Goal: Task Accomplishment & Management: Manage account settings

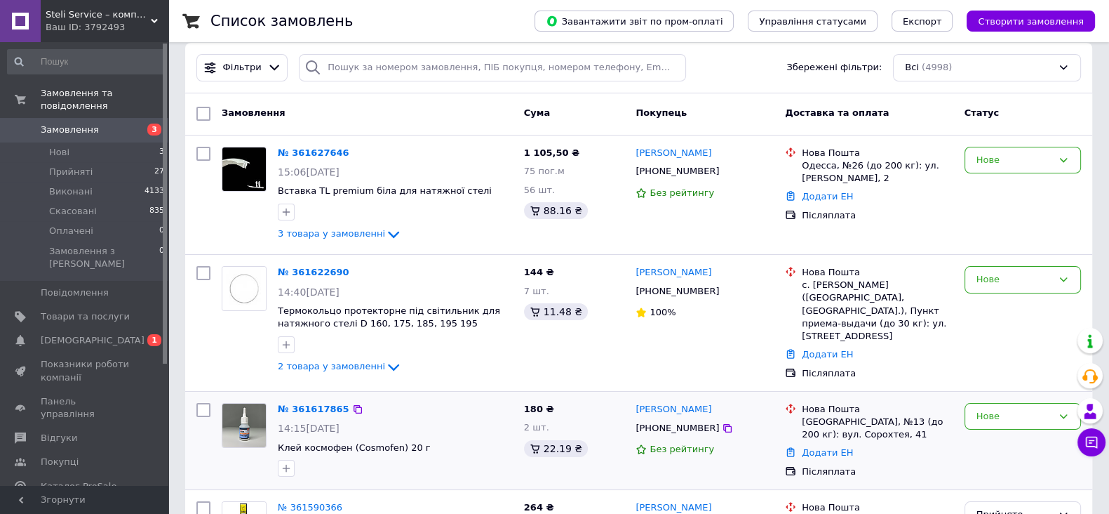
scroll to position [175, 0]
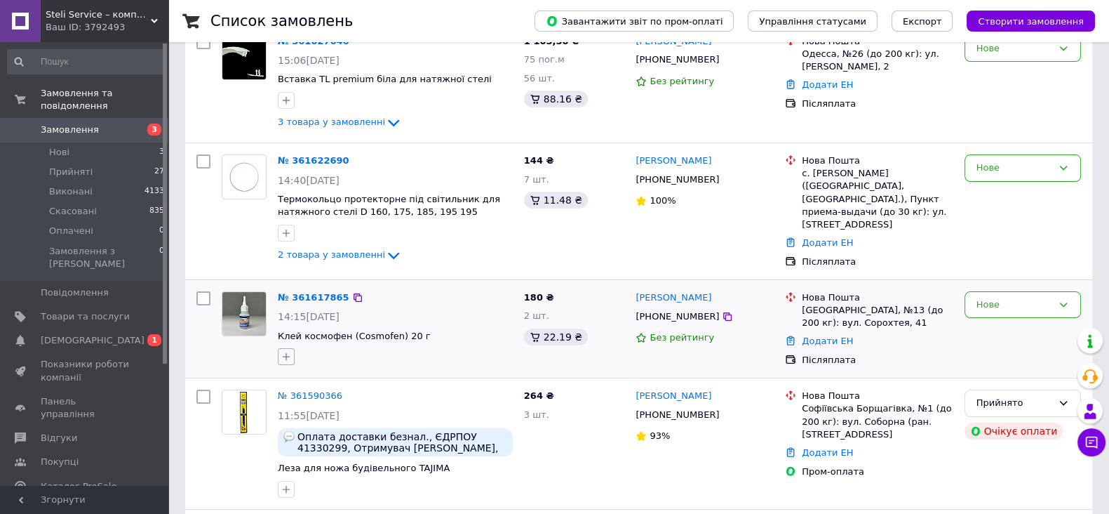
click at [281, 351] on icon "button" at bounding box center [286, 356] width 11 height 11
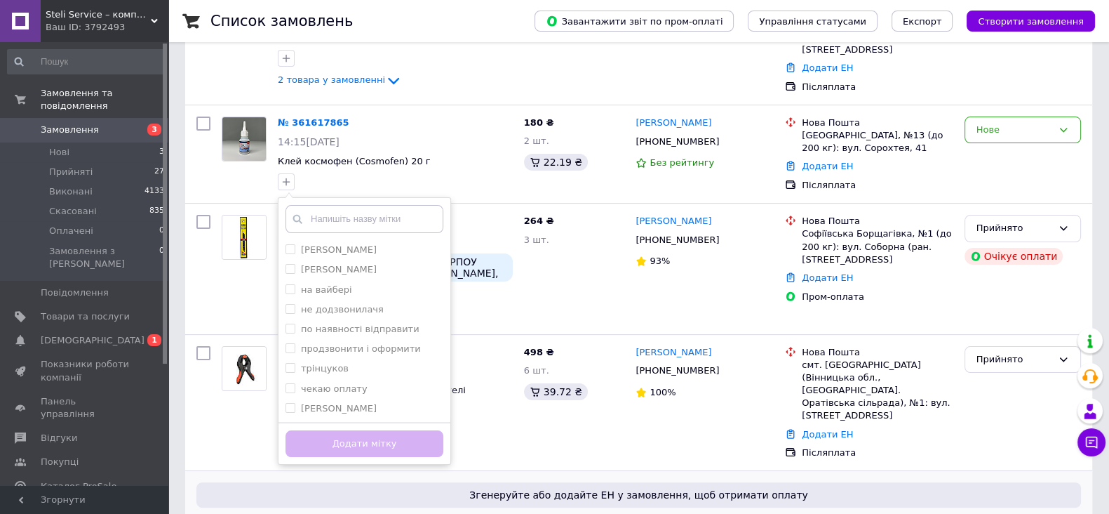
scroll to position [350, 0]
click at [340, 342] on label "продзвонити і оформити" at bounding box center [361, 347] width 120 height 11
checkbox input "true"
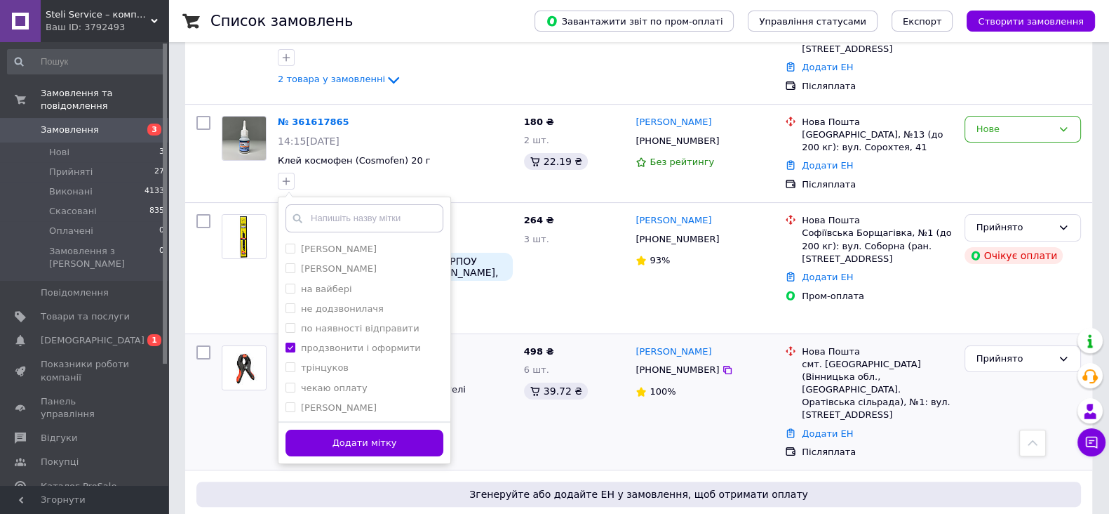
click at [374, 437] on button "Додати мітку" at bounding box center [365, 442] width 158 height 27
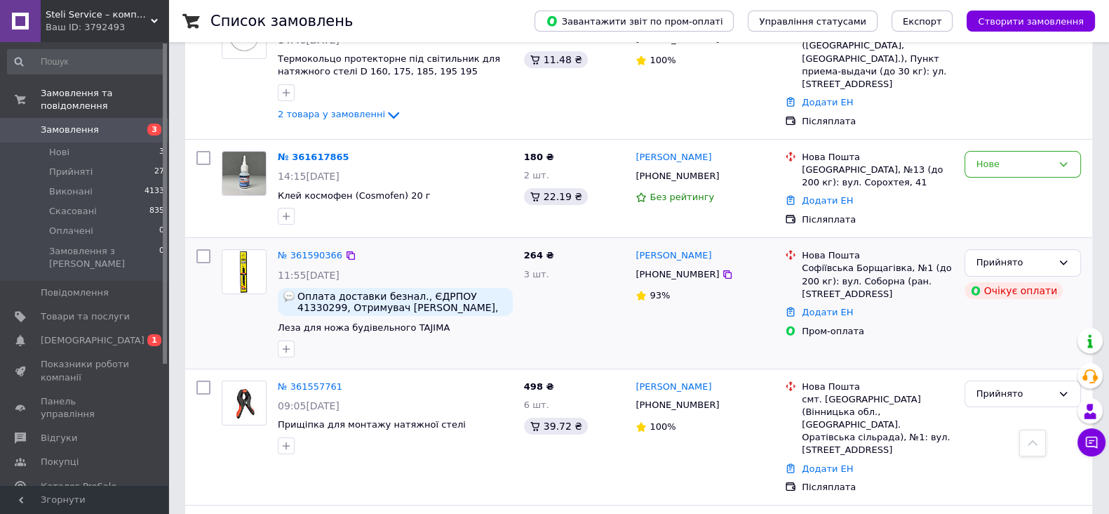
scroll to position [263, 0]
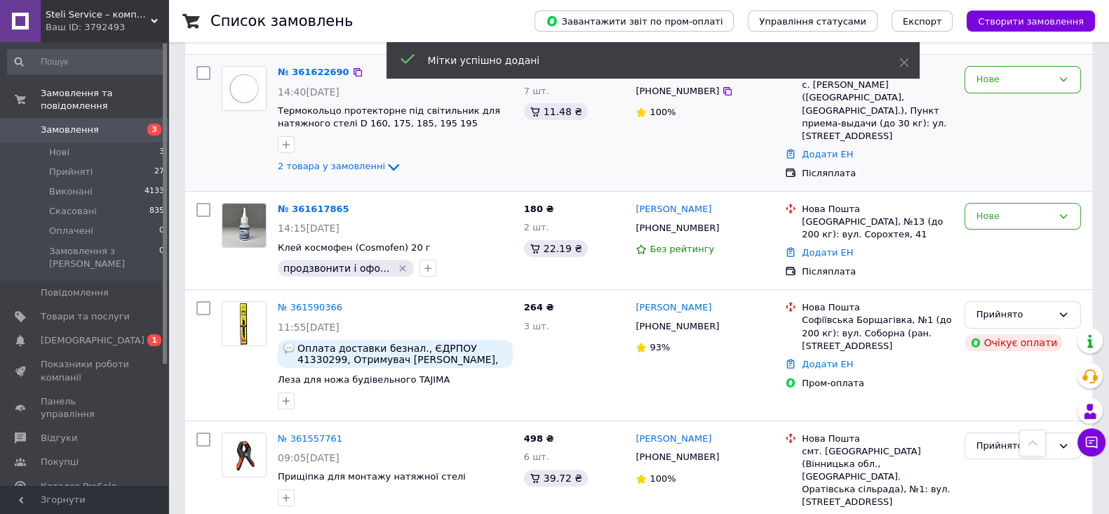
drag, startPoint x: 291, startPoint y: 145, endPoint x: 300, endPoint y: 152, distance: 11.5
click at [291, 144] on icon "button" at bounding box center [286, 144] width 11 height 11
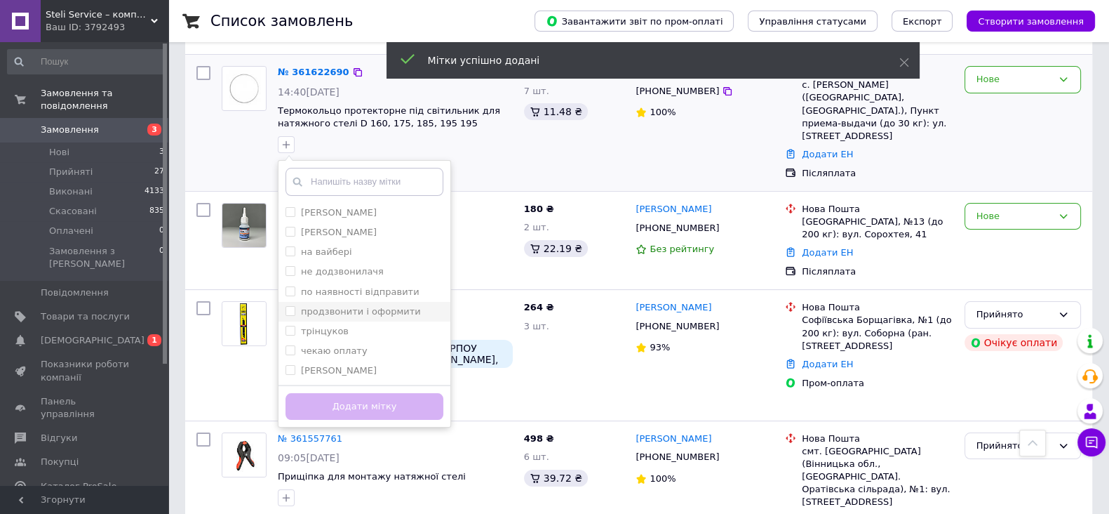
click at [368, 317] on li "продзвонити і оформити" at bounding box center [365, 312] width 172 height 20
checkbox input "true"
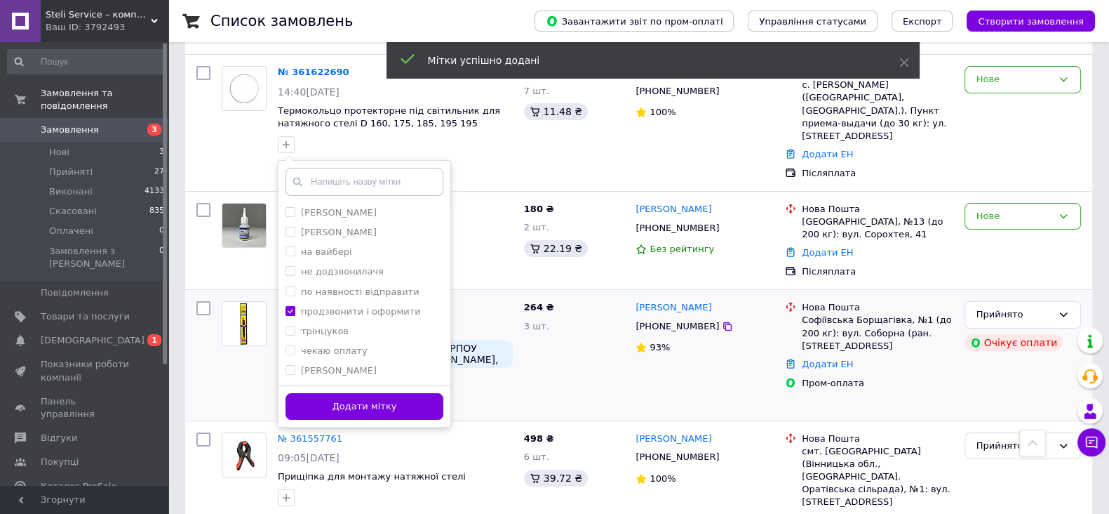
click at [410, 407] on button "Додати мітку" at bounding box center [365, 406] width 158 height 27
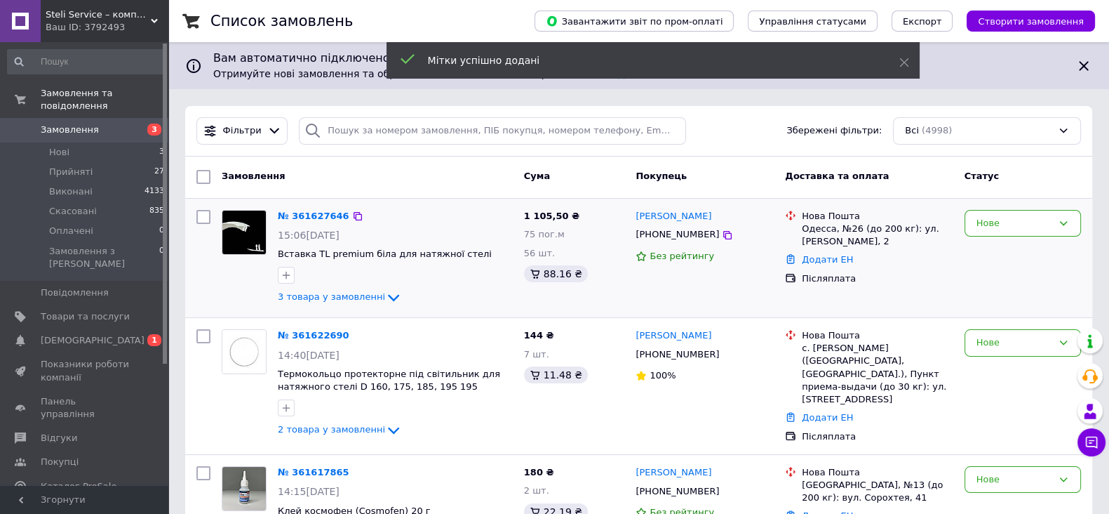
scroll to position [0, 0]
click at [295, 265] on div at bounding box center [286, 275] width 22 height 22
click at [293, 271] on button "button" at bounding box center [286, 275] width 17 height 17
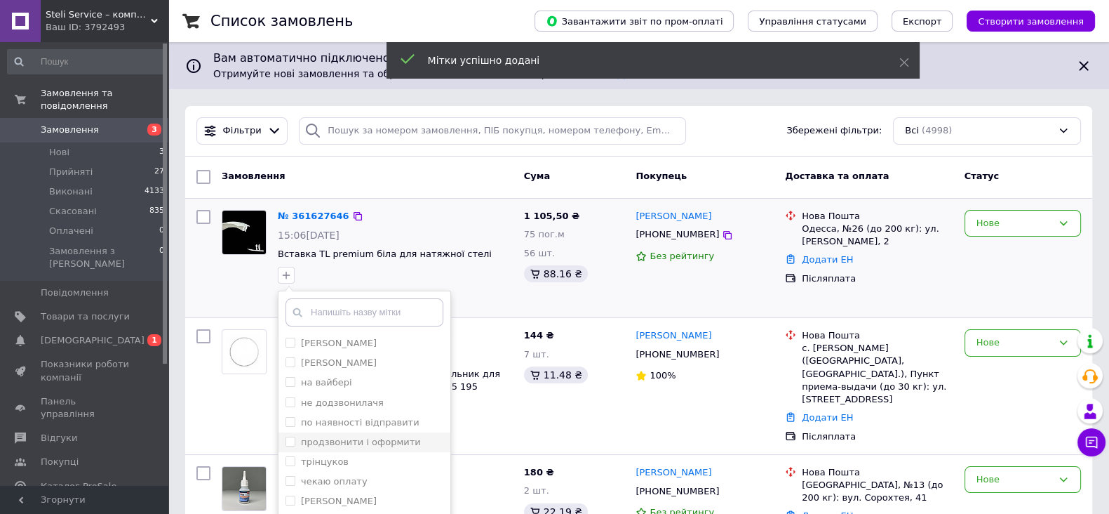
click at [390, 437] on label "продзвонити і оформити" at bounding box center [361, 441] width 120 height 11
checkbox input "true"
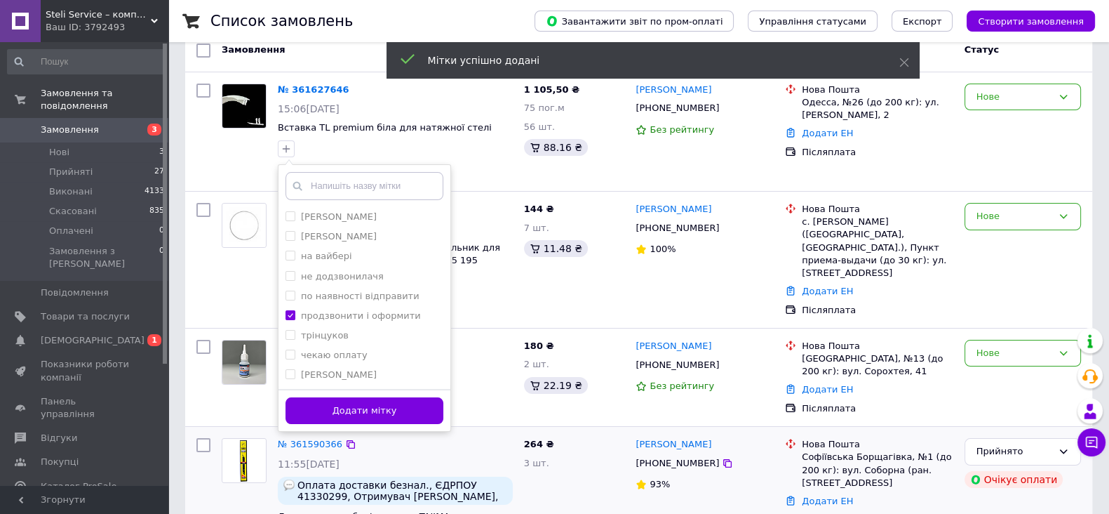
scroll to position [175, 0]
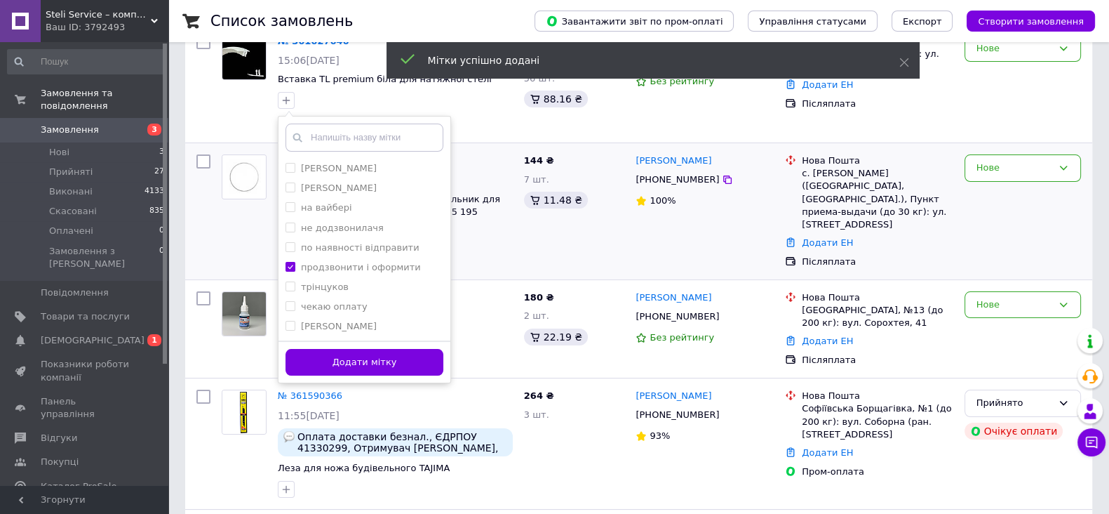
click at [395, 355] on button "Додати мітку" at bounding box center [365, 362] width 158 height 27
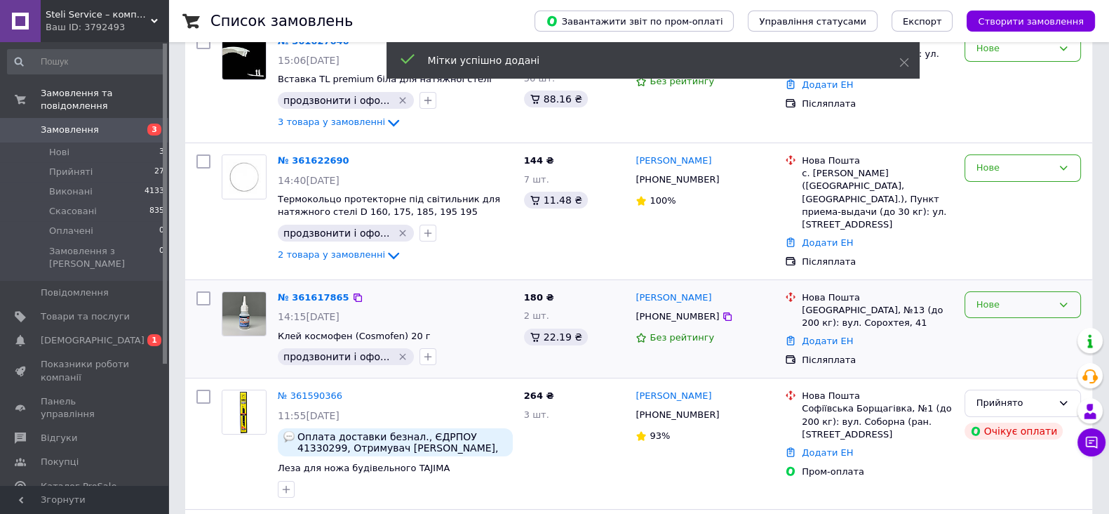
click at [1010, 304] on div "Нове" at bounding box center [1015, 305] width 76 height 15
click at [997, 324] on li "Прийнято" at bounding box center [1023, 334] width 115 height 26
click at [1024, 180] on div "Нове" at bounding box center [1023, 211] width 128 height 125
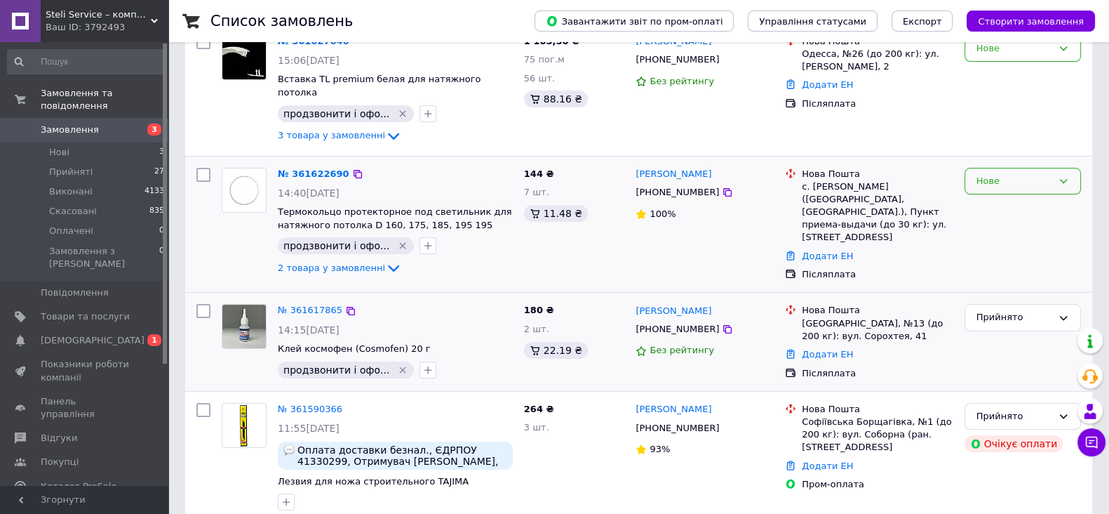
click at [1034, 174] on div "Нове" at bounding box center [1015, 181] width 76 height 15
click at [1028, 197] on li "Прийнято" at bounding box center [1023, 210] width 115 height 26
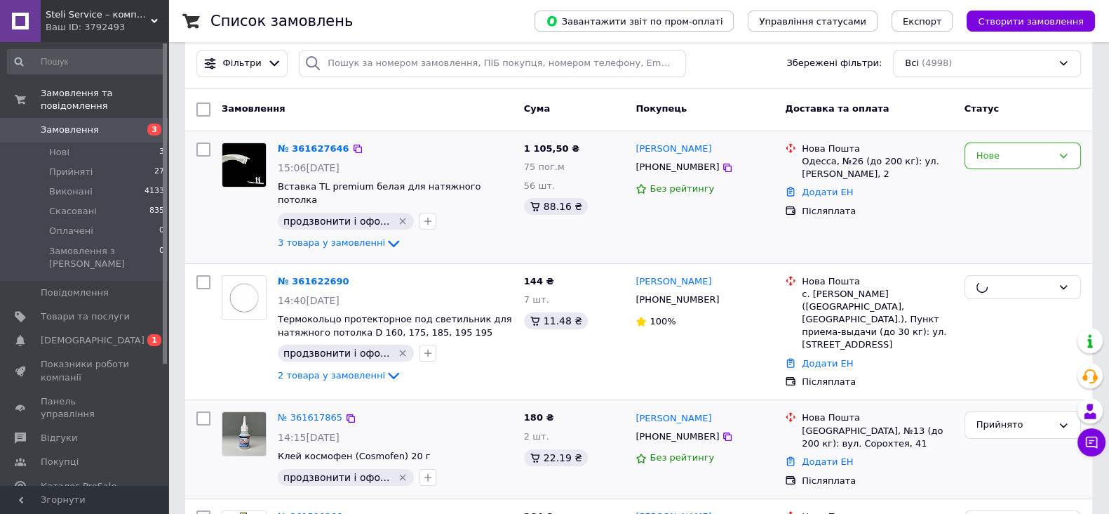
scroll to position [0, 0]
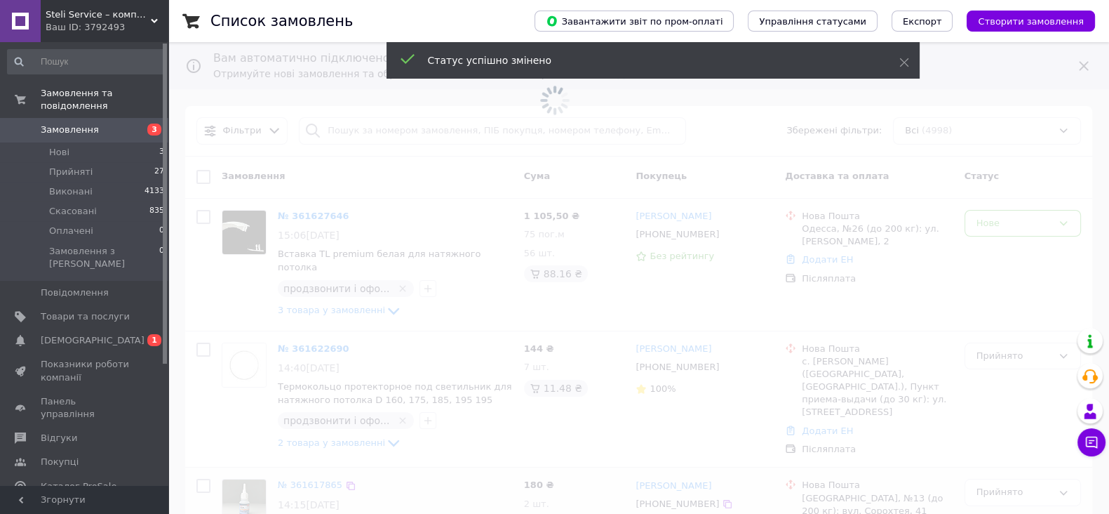
click at [1012, 219] on span at bounding box center [554, 257] width 1109 height 514
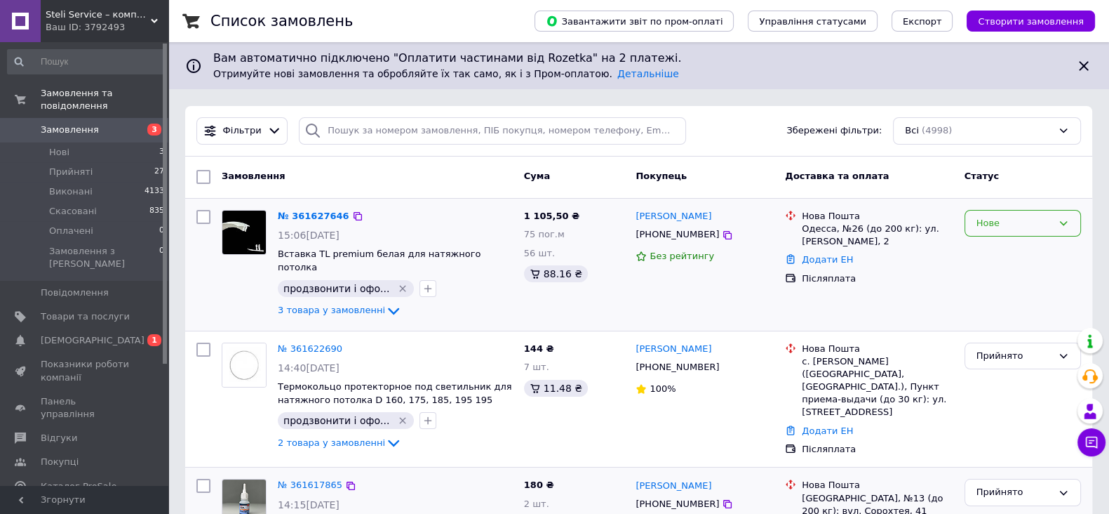
drag, startPoint x: 1053, startPoint y: 228, endPoint x: 1055, endPoint y: 235, distance: 7.2
click at [1053, 232] on div "Нове" at bounding box center [1023, 223] width 116 height 27
click at [1033, 244] on li "Прийнято" at bounding box center [1023, 252] width 115 height 26
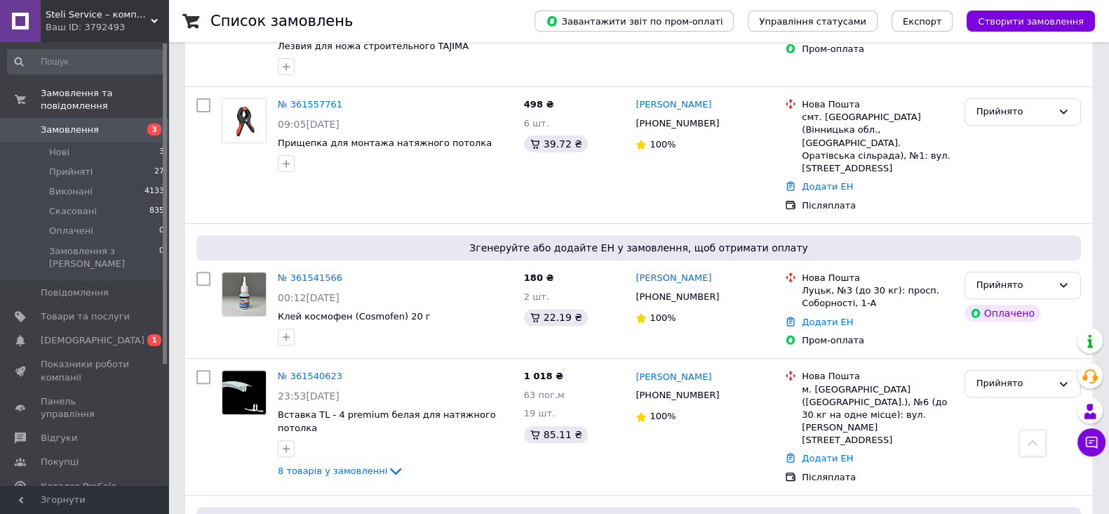
scroll to position [613, 0]
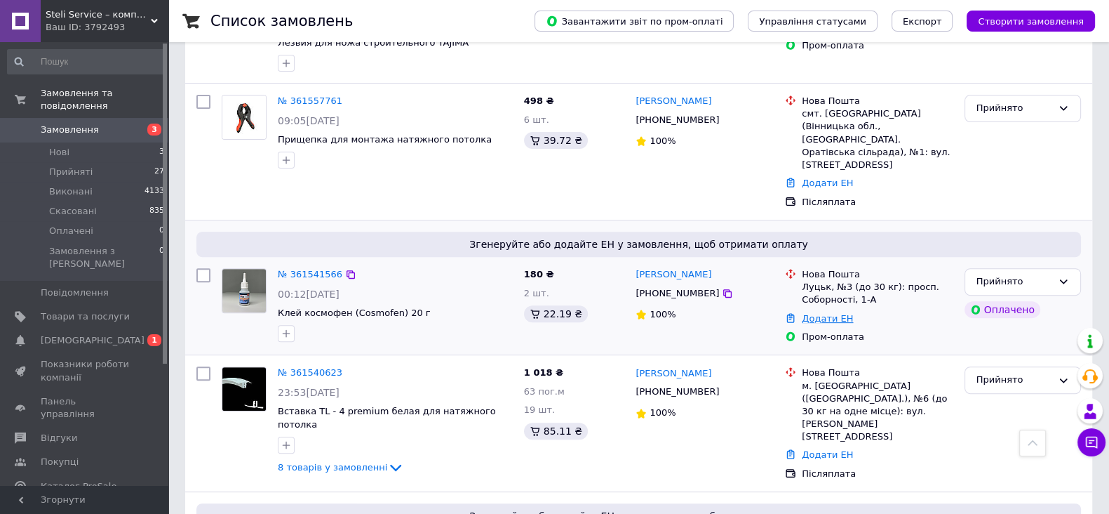
click at [829, 313] on link "Додати ЕН" at bounding box center [827, 318] width 51 height 11
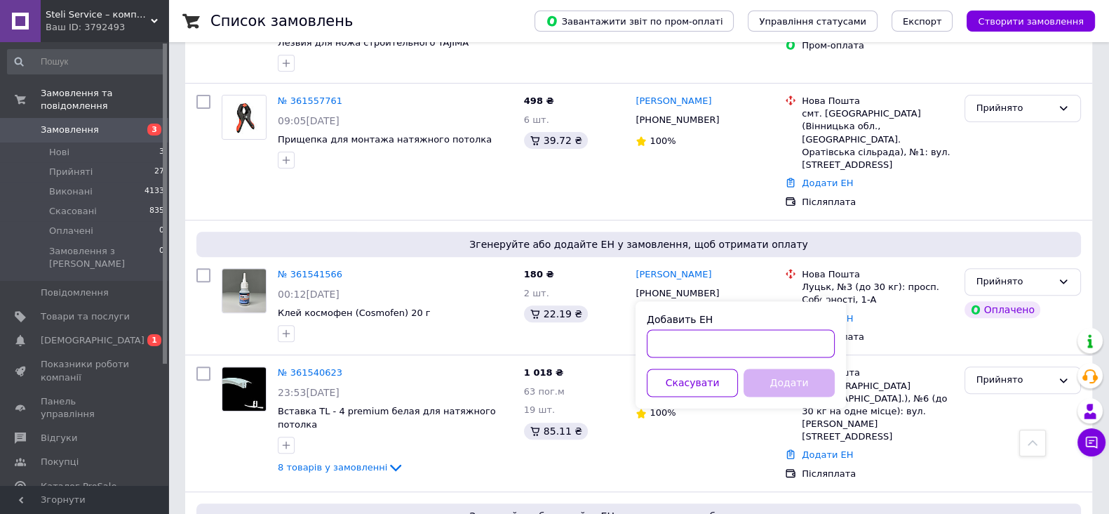
click at [713, 350] on input "Добавить ЕН" at bounding box center [741, 343] width 188 height 28
drag, startPoint x: 711, startPoint y: 349, endPoint x: 702, endPoint y: 349, distance: 8.4
paste input "20451246827432"
type input "20451246827432"
click at [779, 380] on button "Додати" at bounding box center [789, 382] width 91 height 28
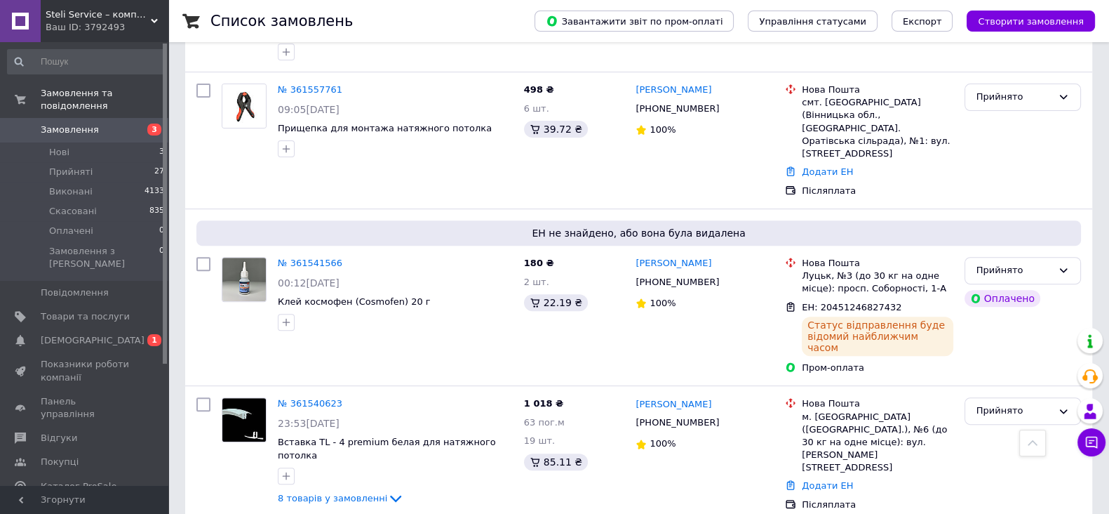
scroll to position [701, 0]
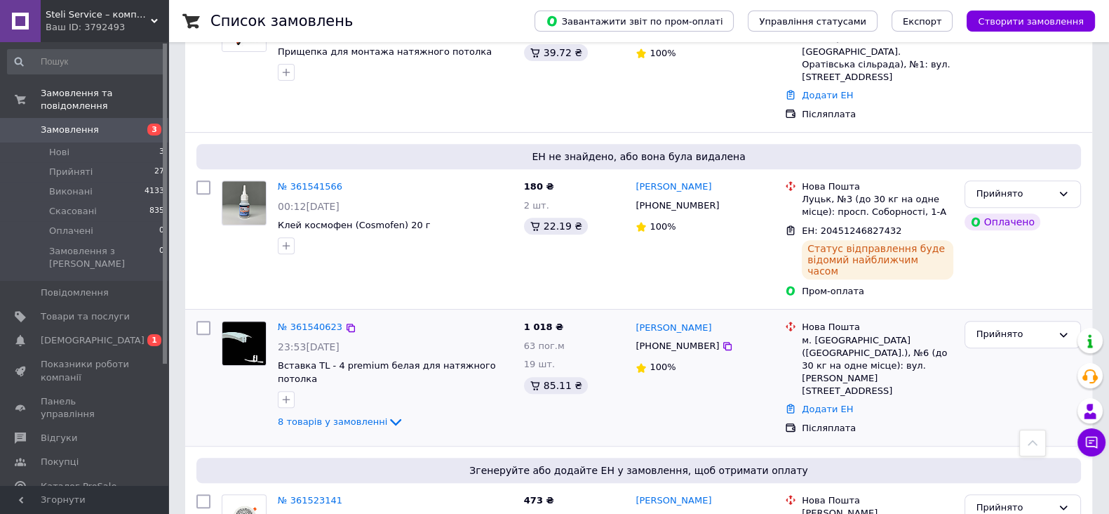
click at [813, 400] on div "Додати ЕН" at bounding box center [877, 409] width 156 height 19
click at [817, 404] on link "Додати ЕН" at bounding box center [827, 409] width 51 height 11
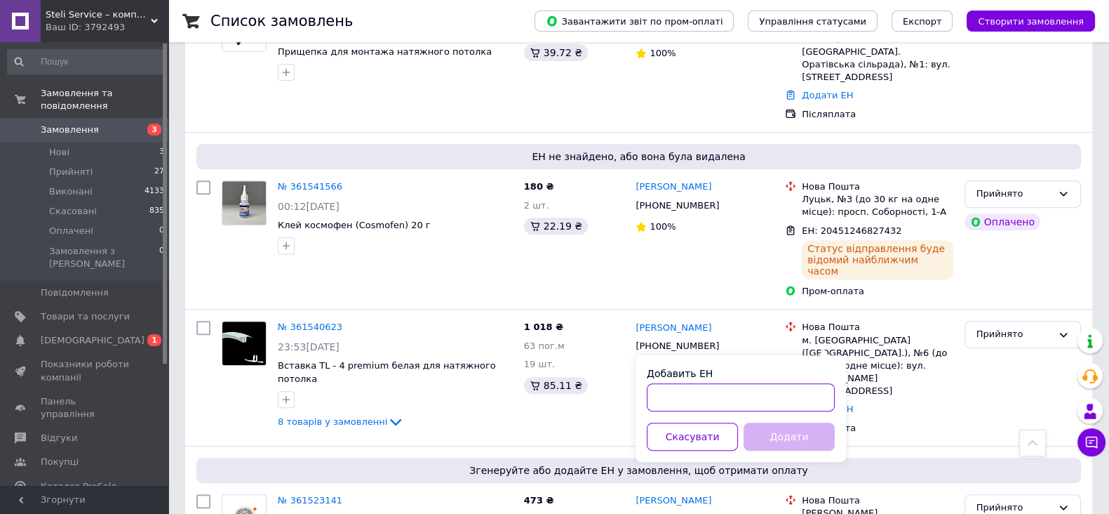
click at [739, 389] on input "Добавить ЕН" at bounding box center [741, 397] width 188 height 28
paste input "20451247129961"
type input "20451247129961"
drag, startPoint x: 786, startPoint y: 440, endPoint x: 794, endPoint y: 433, distance: 11.0
click at [786, 439] on button "Додати" at bounding box center [789, 436] width 91 height 28
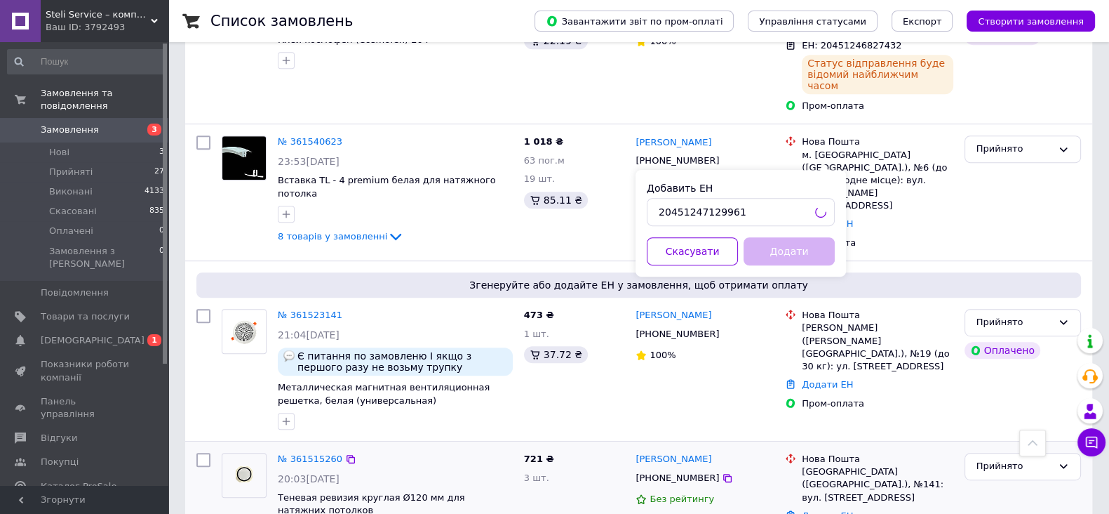
scroll to position [965, 0]
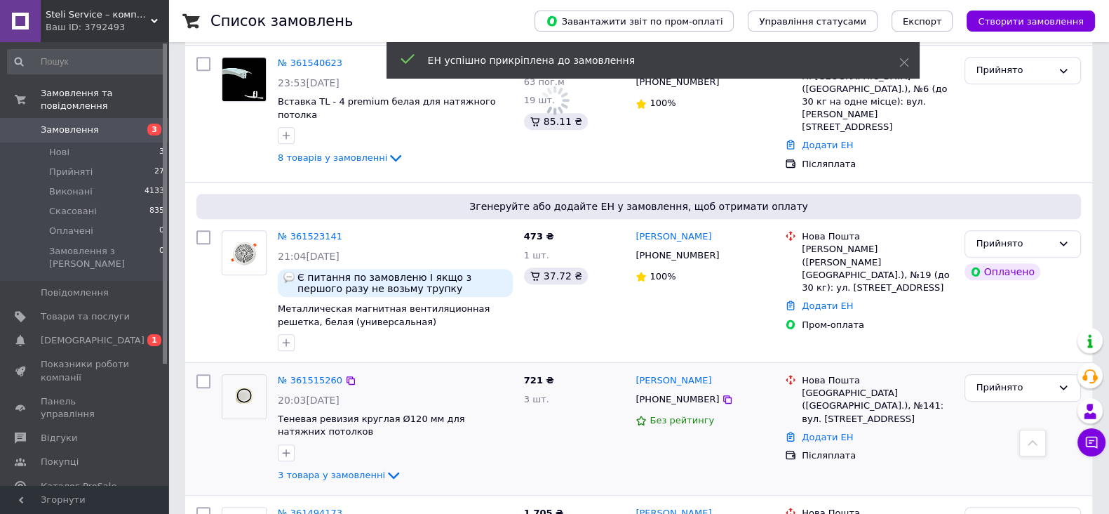
drag, startPoint x: 819, startPoint y: 234, endPoint x: 505, endPoint y: 309, distance: 322.5
click at [818, 300] on link "Додати ЕН" at bounding box center [827, 305] width 51 height 11
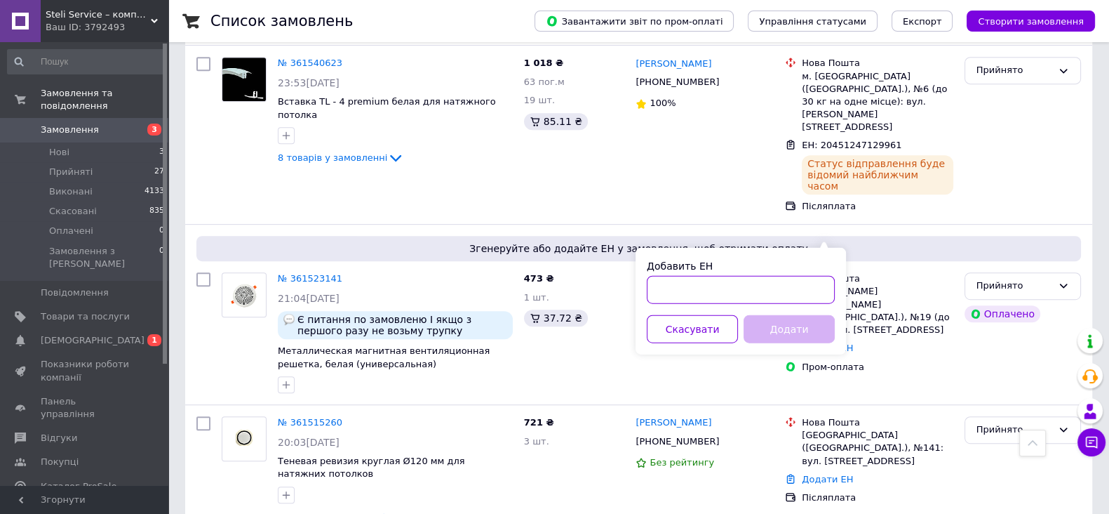
paste input "20451246941117"
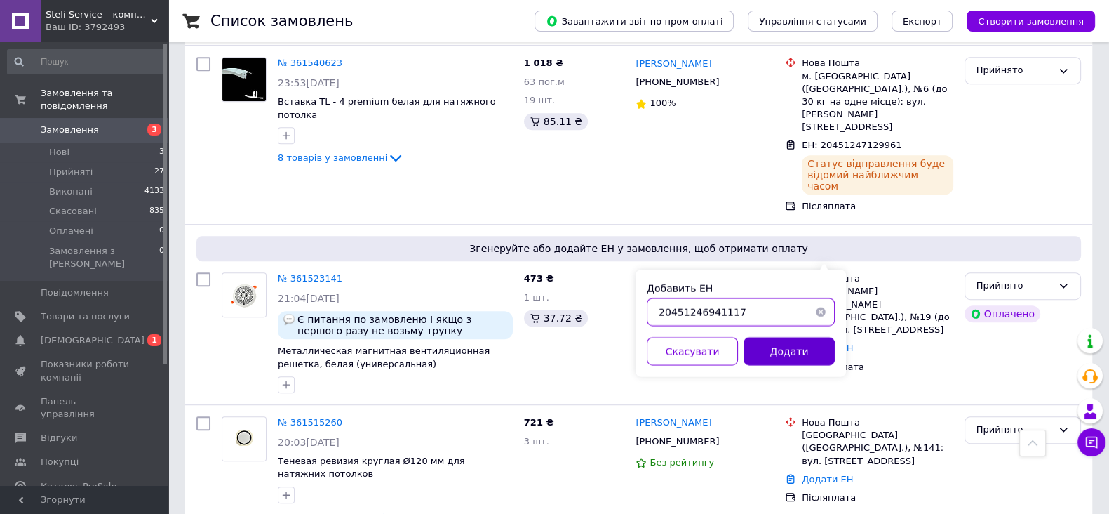
type input "20451246941117"
click at [794, 350] on button "Додати" at bounding box center [789, 351] width 91 height 28
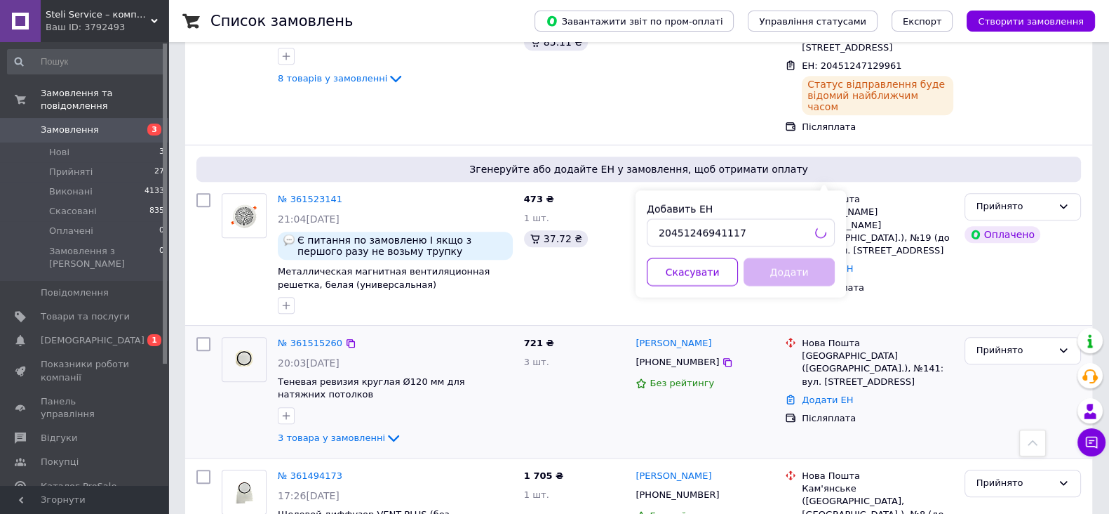
scroll to position [1053, 0]
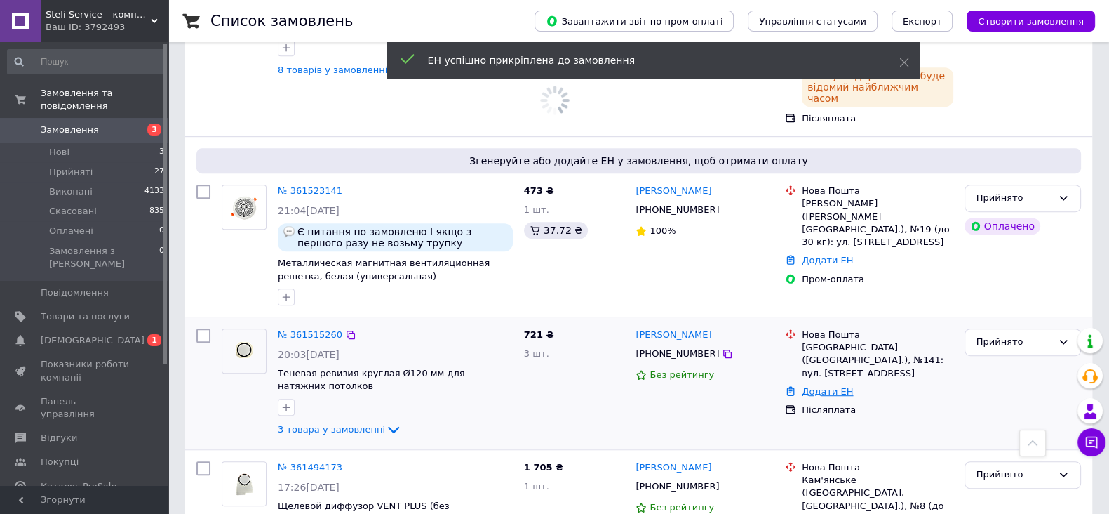
click at [829, 386] on link "Додати ЕН" at bounding box center [827, 391] width 51 height 11
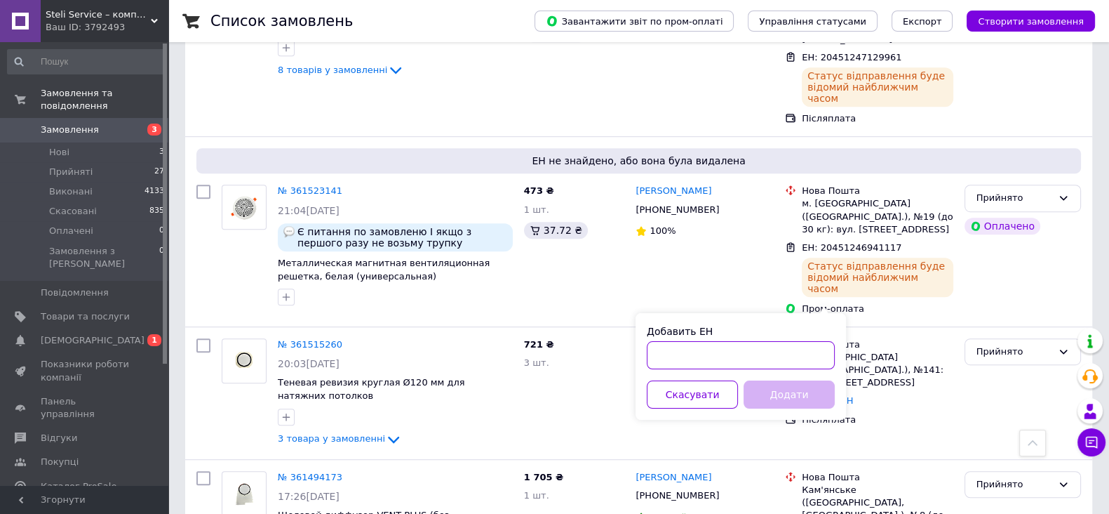
click at [735, 348] on input "Добавить ЕН" at bounding box center [741, 355] width 188 height 28
paste input "20451247143100"
type input "20451247143100"
drag, startPoint x: 786, startPoint y: 398, endPoint x: 843, endPoint y: 375, distance: 61.4
click at [787, 396] on button "Додати" at bounding box center [789, 394] width 91 height 28
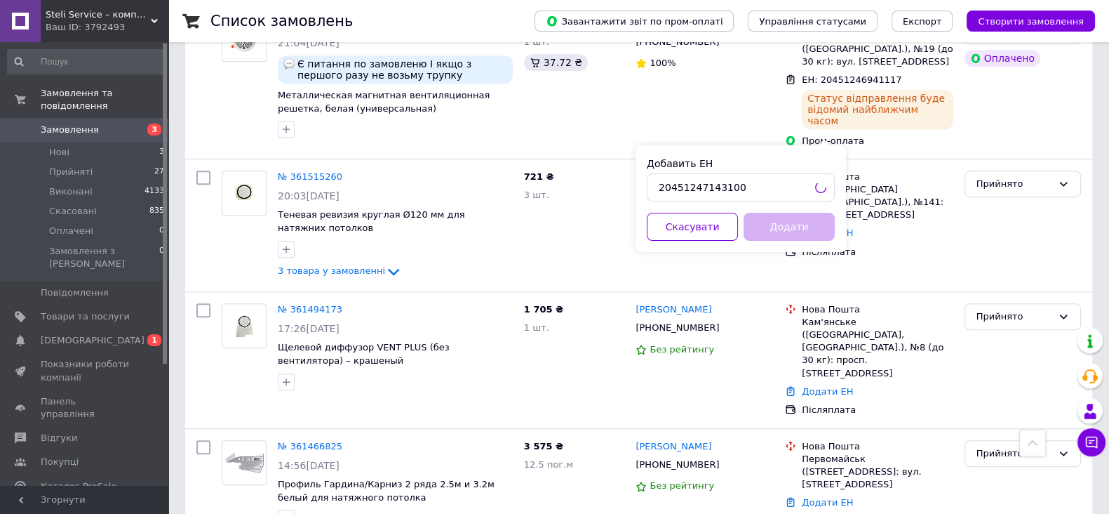
scroll to position [1227, 0]
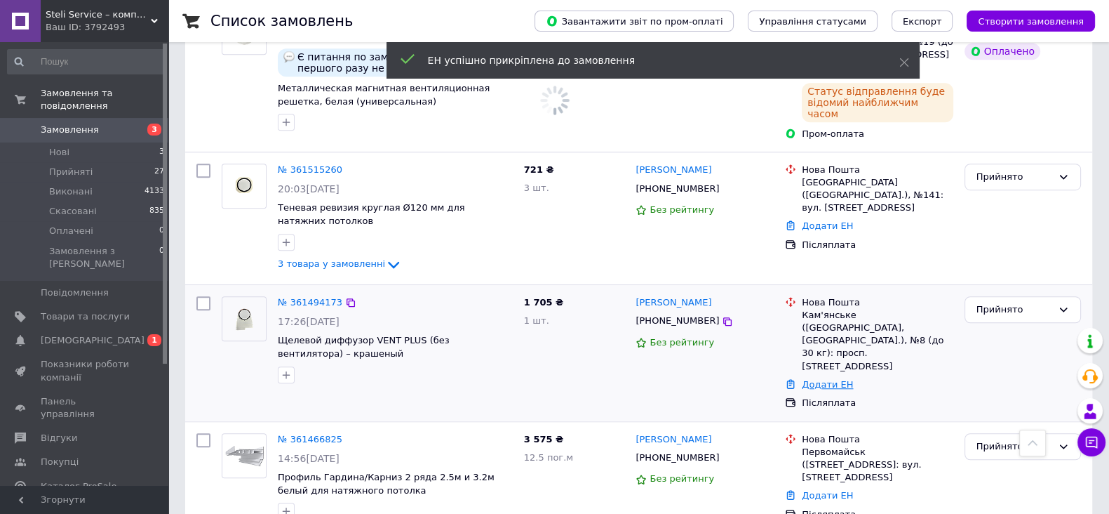
click at [817, 379] on link "Додати ЕН" at bounding box center [827, 384] width 51 height 11
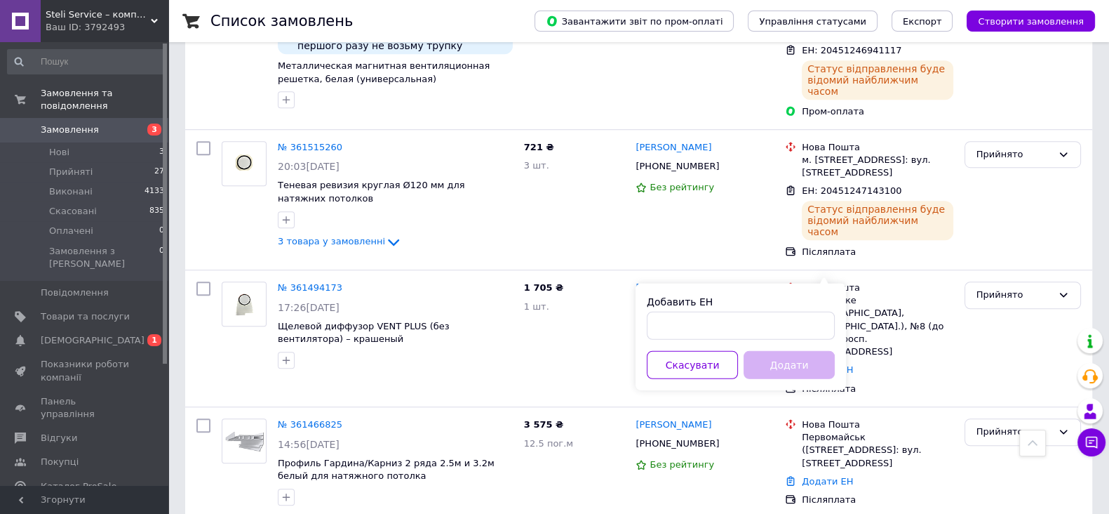
scroll to position [1216, 0]
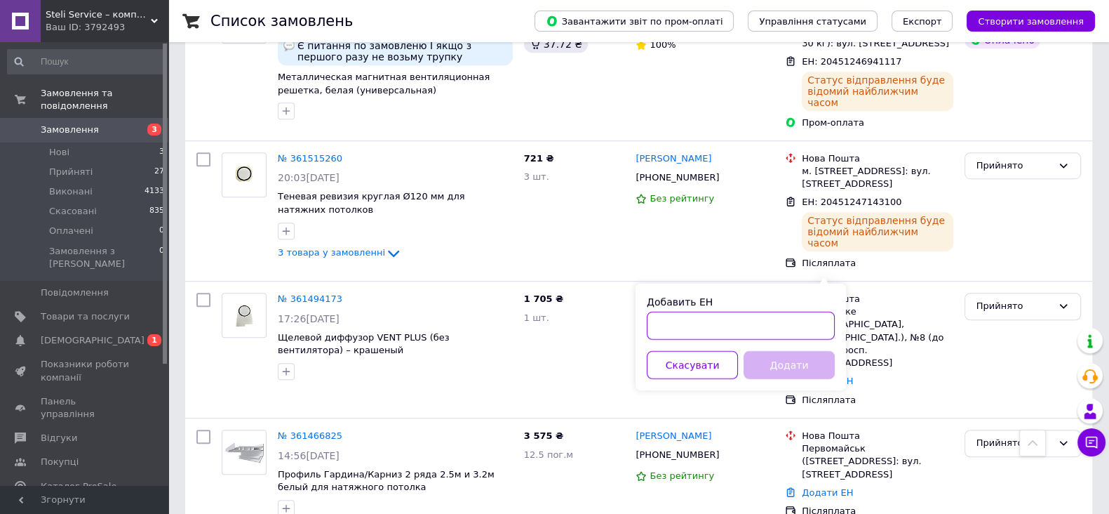
click at [692, 326] on input "Добавить ЕН" at bounding box center [741, 326] width 188 height 28
paste input "20451246828853"
type input "20451246828853"
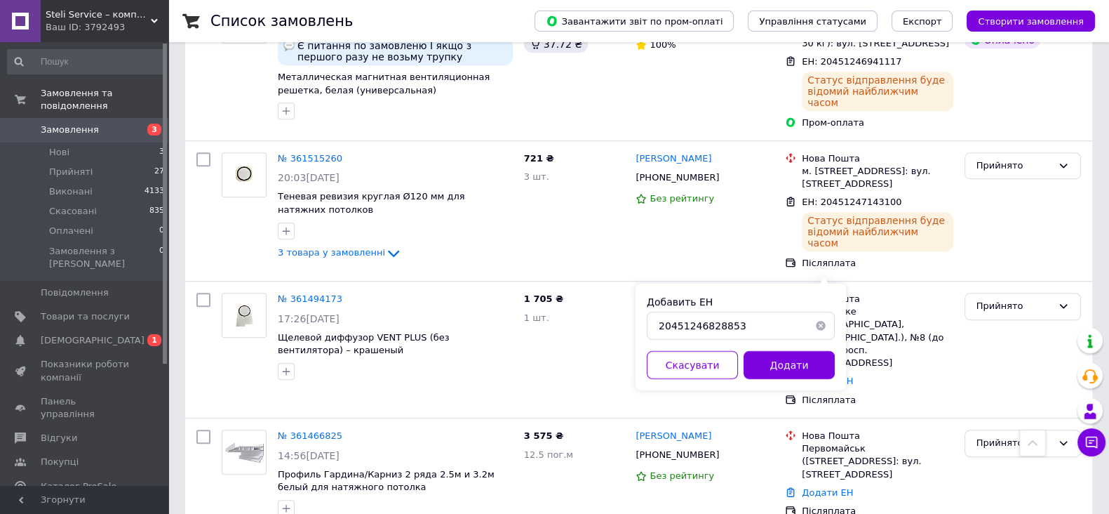
drag, startPoint x: 768, startPoint y: 366, endPoint x: 755, endPoint y: 507, distance: 141.0
click at [768, 368] on button "Додати" at bounding box center [789, 365] width 91 height 28
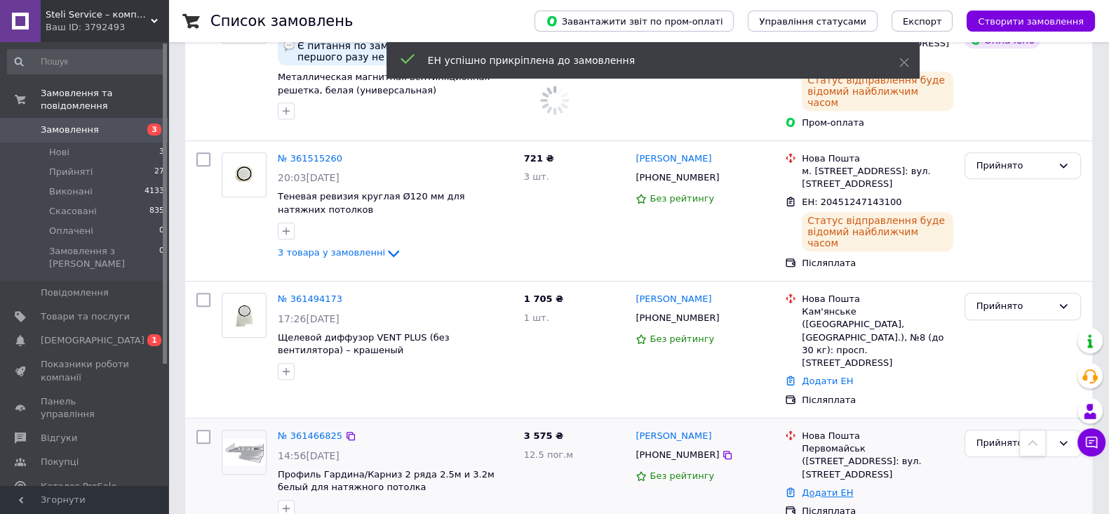
click at [824, 487] on link "Додати ЕН" at bounding box center [827, 492] width 51 height 11
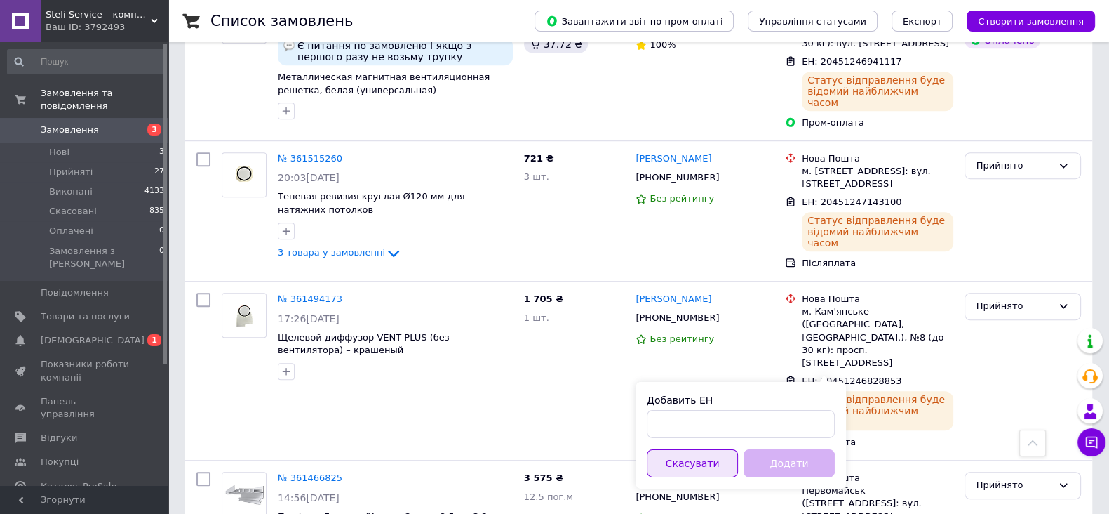
click at [674, 461] on button "Скасувати" at bounding box center [692, 463] width 91 height 28
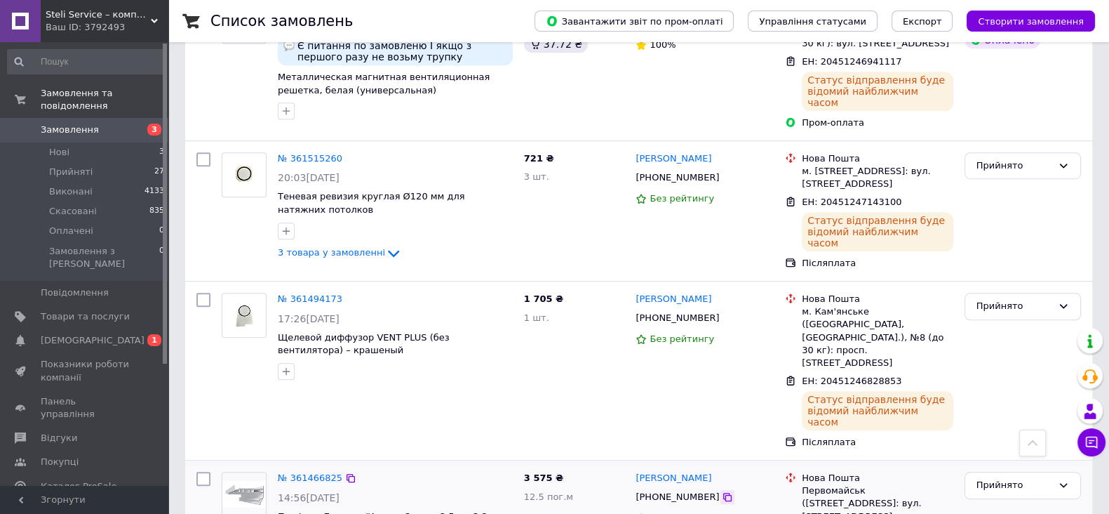
click at [722, 491] on icon at bounding box center [727, 496] width 11 height 11
drag, startPoint x: 807, startPoint y: 399, endPoint x: 386, endPoint y: 325, distance: 427.4
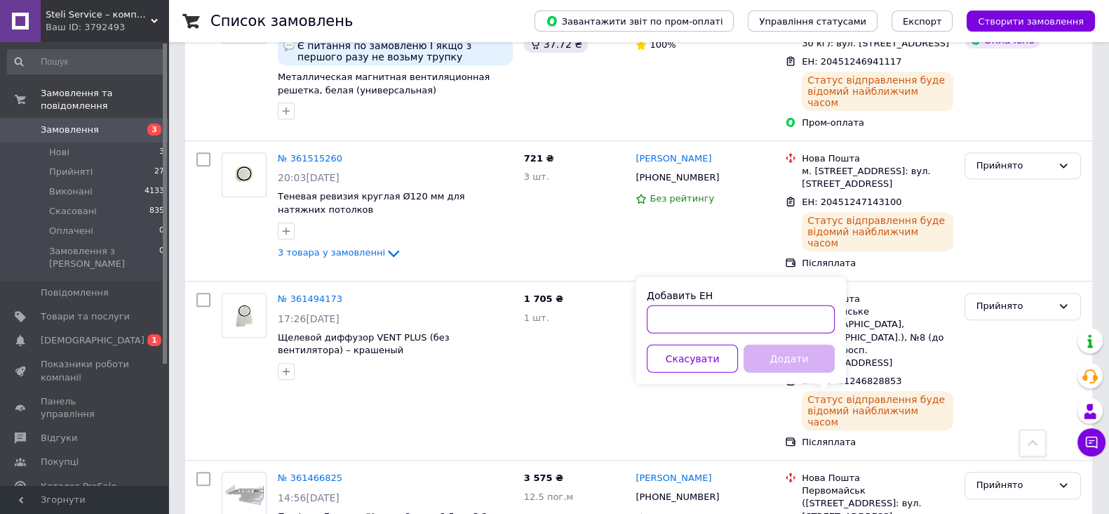
click at [701, 314] on input "Добавить ЕН" at bounding box center [741, 319] width 188 height 28
click at [712, 353] on button "Скасувати" at bounding box center [692, 359] width 91 height 28
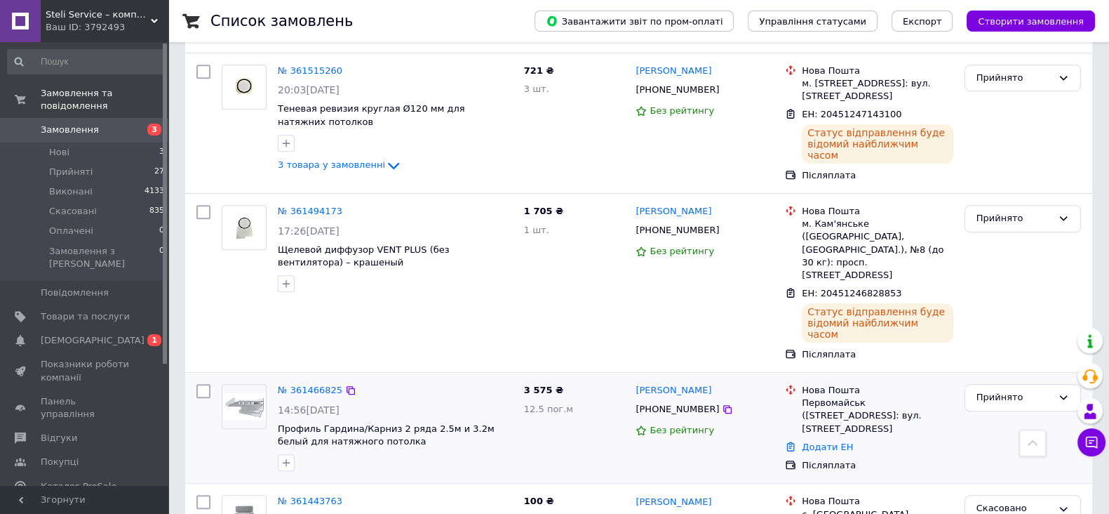
scroll to position [1392, 0]
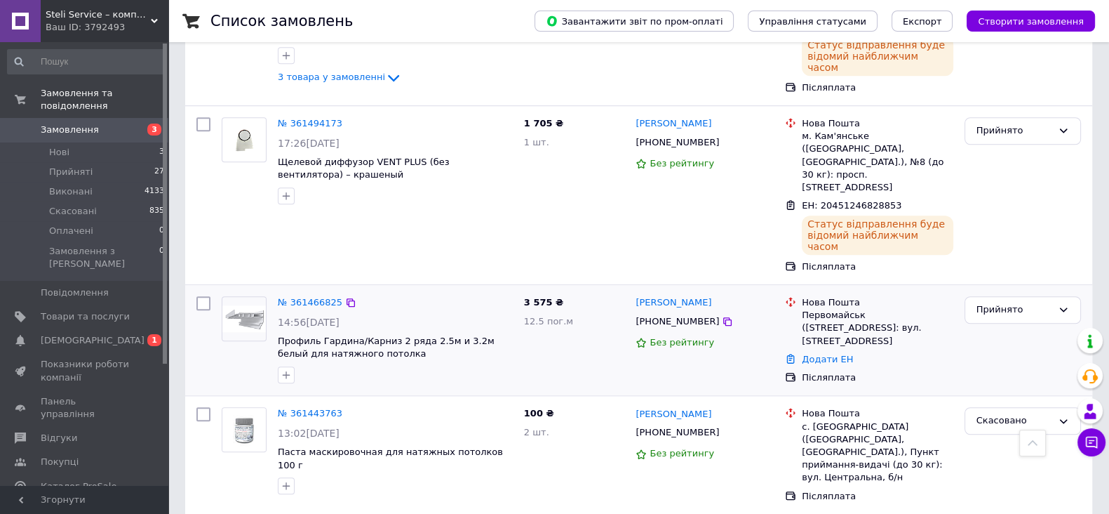
drag, startPoint x: 818, startPoint y: 220, endPoint x: 813, endPoint y: 230, distance: 11.3
click at [818, 354] on link "Додати ЕН" at bounding box center [827, 359] width 51 height 11
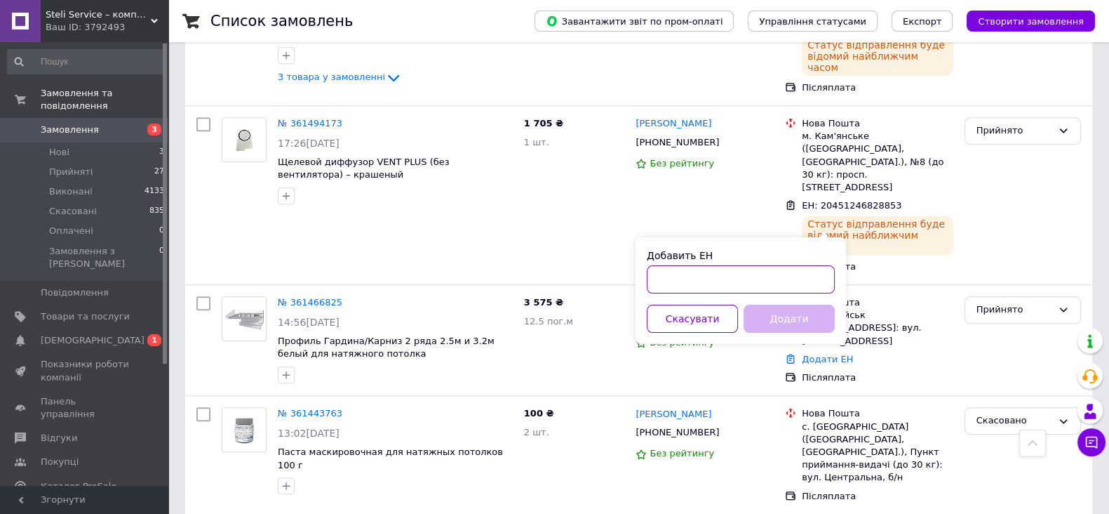
click at [686, 288] on input "Добавить ЕН" at bounding box center [741, 279] width 188 height 28
paste input "20451246849687"
type input "20451246849687"
click at [779, 314] on button "Додати" at bounding box center [789, 319] width 91 height 28
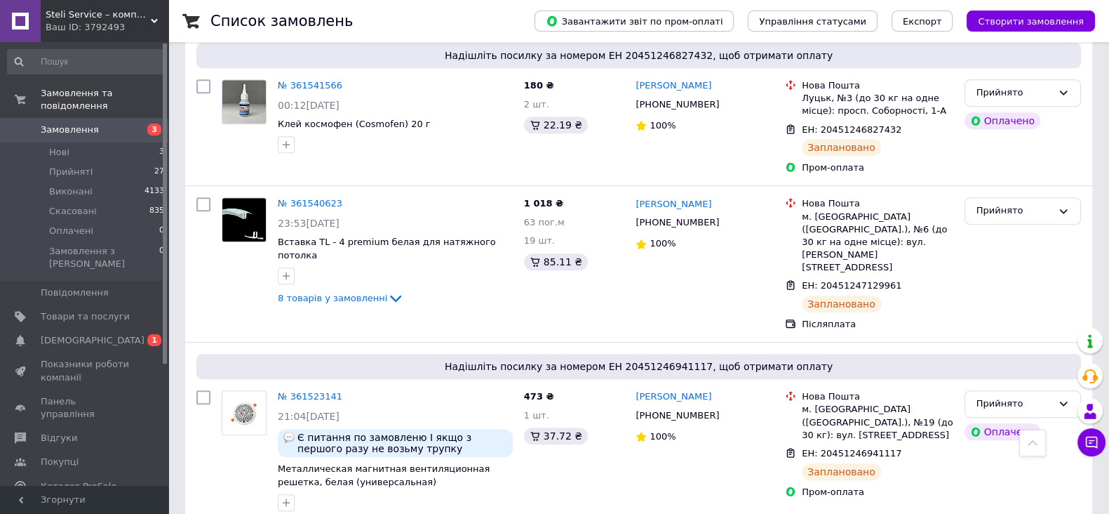
scroll to position [0, 0]
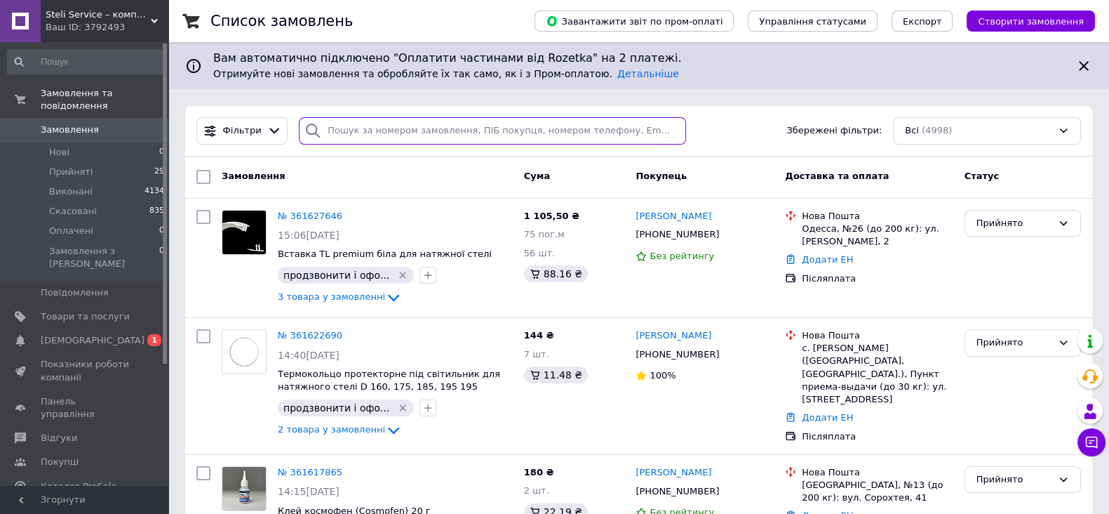
click at [448, 138] on input "search" at bounding box center [492, 130] width 387 height 27
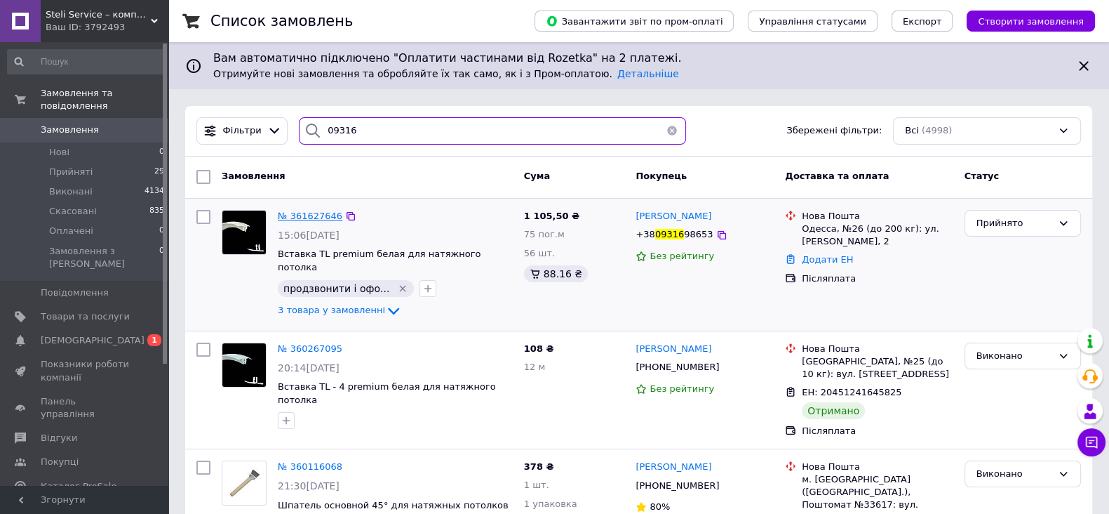
type input "09316"
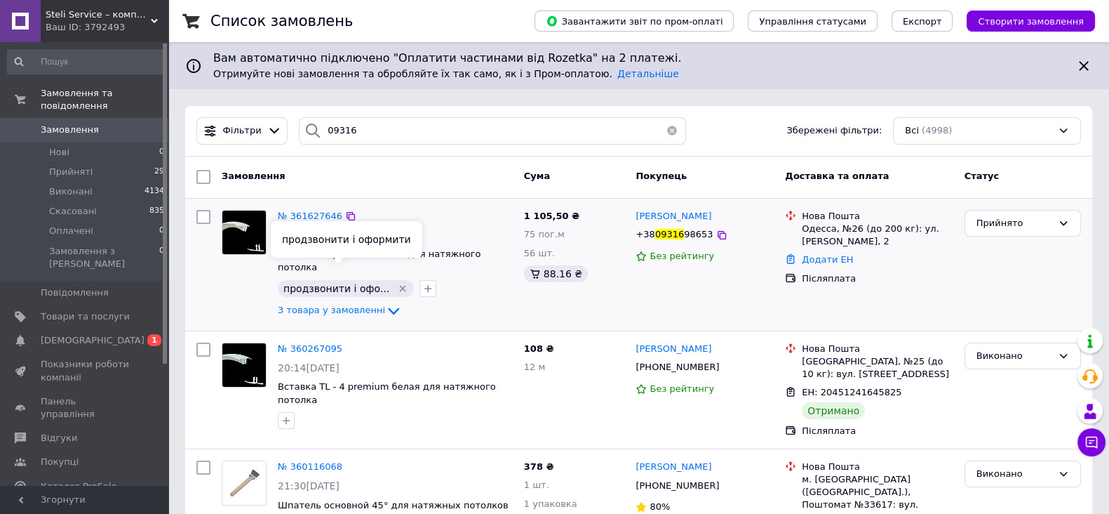
click at [397, 283] on icon "Видалити мітку" at bounding box center [402, 288] width 11 height 11
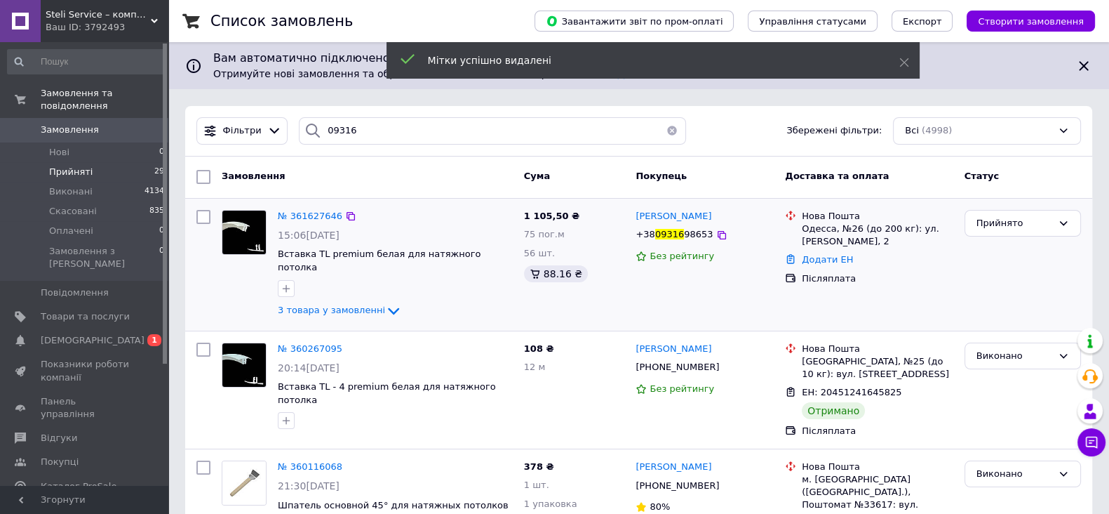
click at [81, 166] on span "Прийняті" at bounding box center [71, 172] width 44 height 13
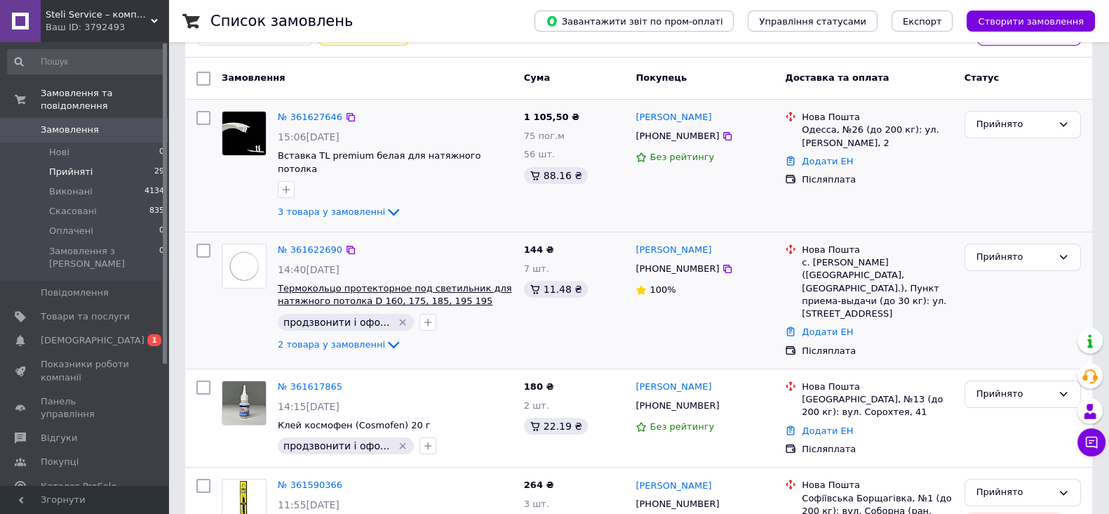
scroll to position [175, 0]
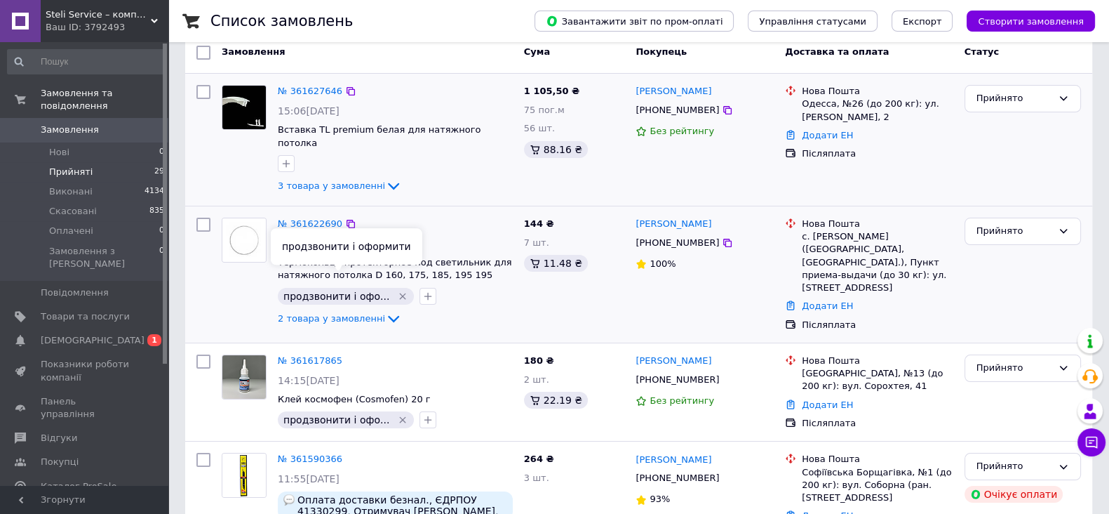
drag, startPoint x: 388, startPoint y: 278, endPoint x: 408, endPoint y: 304, distance: 32.6
click at [397, 291] on icon "Видалити мітку" at bounding box center [402, 296] width 11 height 11
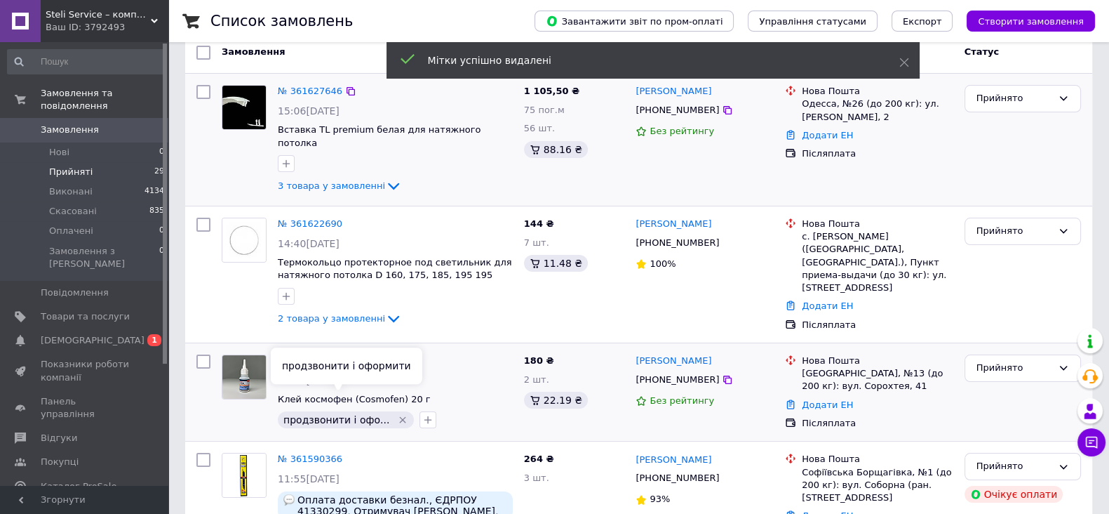
click at [397, 414] on icon "Видалити мітку" at bounding box center [402, 419] width 11 height 11
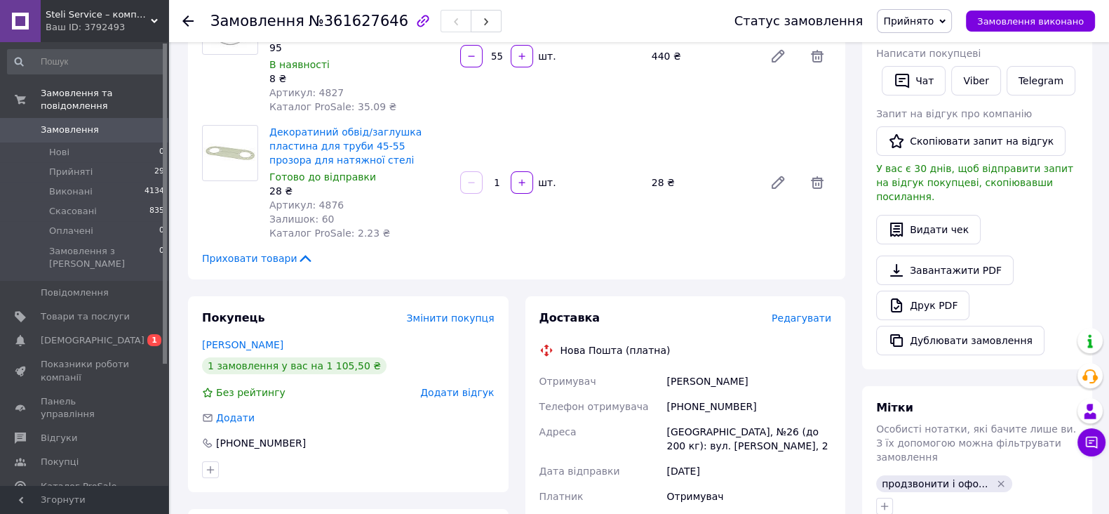
scroll to position [526, 0]
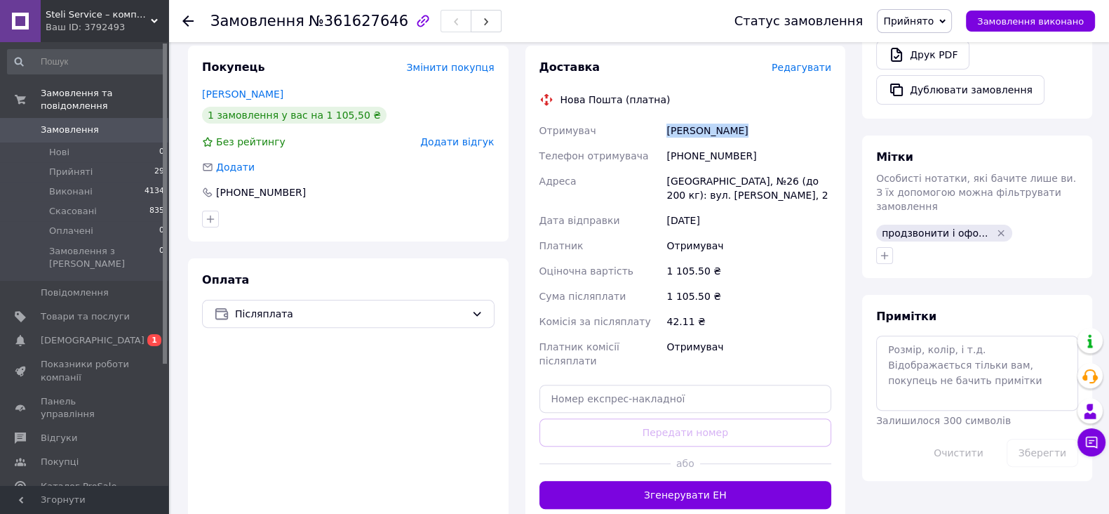
drag, startPoint x: 663, startPoint y: 128, endPoint x: 739, endPoint y: 130, distance: 75.8
click at [761, 130] on div "Отримувач Василик Вадим Телефон отримувача +380931698653 Адреса Одеса, №26 (до …" at bounding box center [686, 245] width 298 height 255
copy div "Отримувач Василик Вадим"
drag, startPoint x: 684, startPoint y: 155, endPoint x: 762, endPoint y: 153, distance: 77.9
click at [762, 153] on div "[PHONE_NUMBER]" at bounding box center [749, 155] width 171 height 25
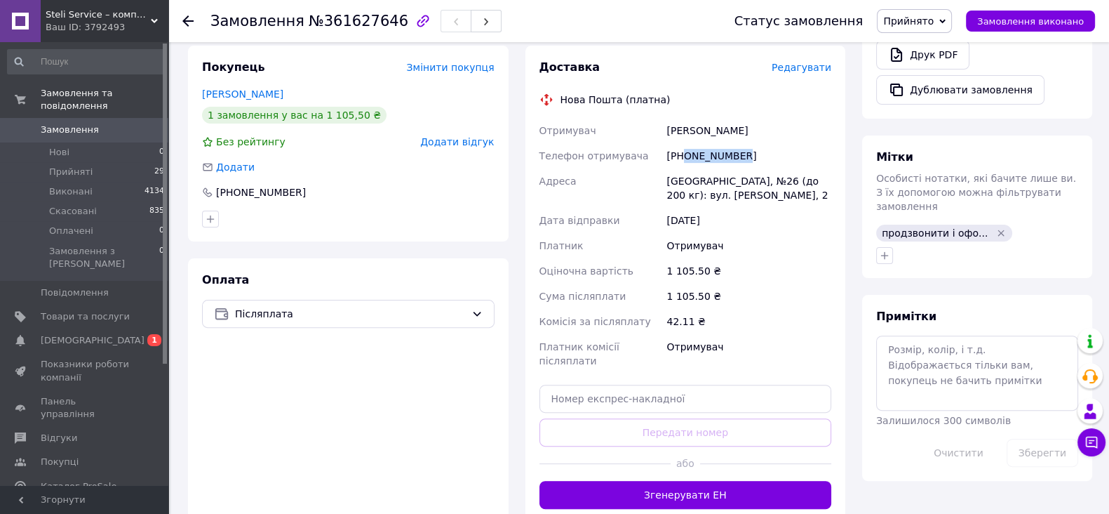
copy div "0931698653"
drag, startPoint x: 672, startPoint y: 175, endPoint x: 719, endPoint y: 182, distance: 48.3
click at [720, 179] on div "Отримувач Василик Вадим Телефон отримувача +380931698653 Адреса Одеса, №26 (до …" at bounding box center [686, 245] width 298 height 255
copy div "Адреса Одеса, №26"
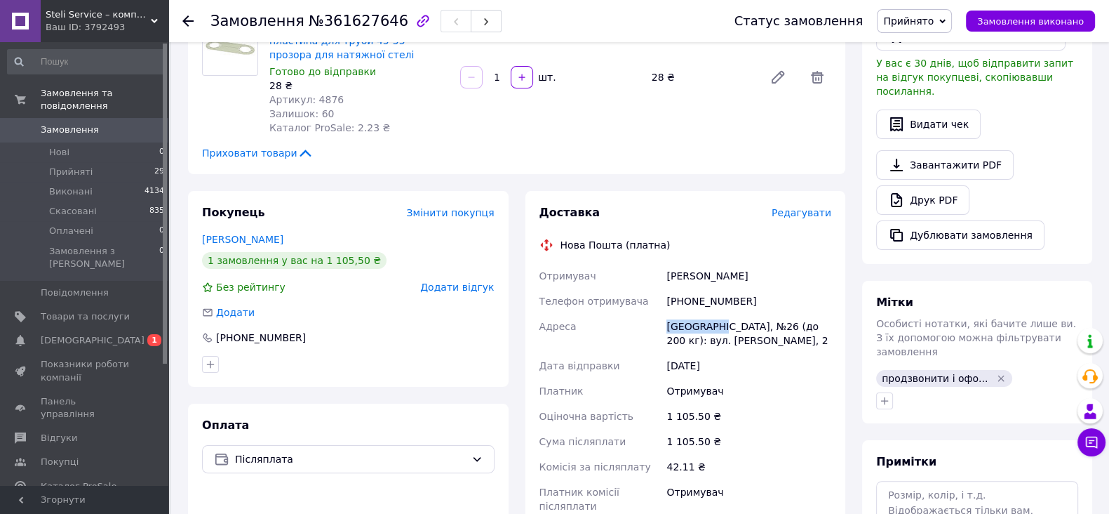
scroll to position [263, 0]
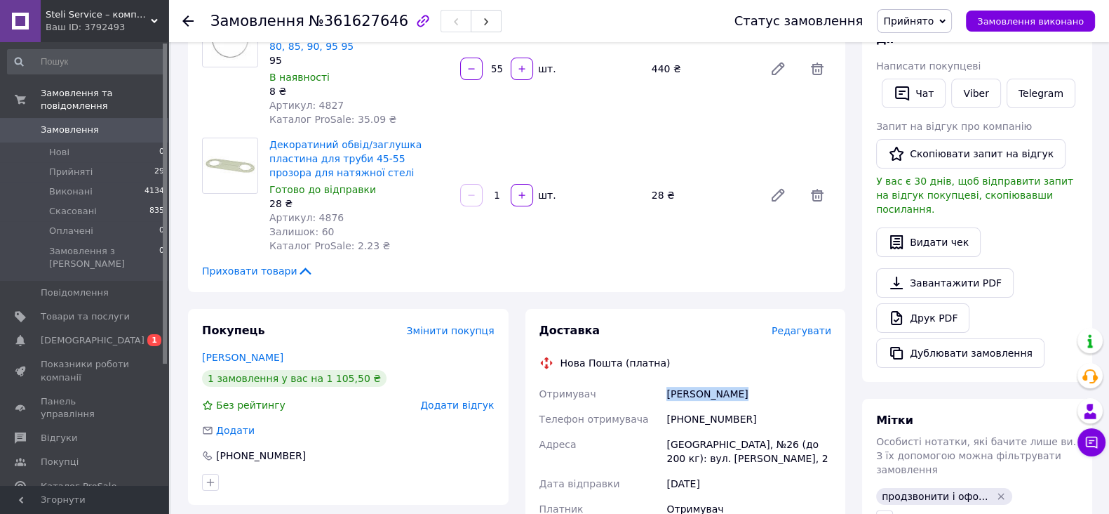
drag, startPoint x: 663, startPoint y: 391, endPoint x: 778, endPoint y: 387, distance: 115.1
click at [792, 387] on div "Отримувач Василик Вадим Телефон отримувача +380931698653 Адреса Одеса, №26 (до …" at bounding box center [686, 508] width 298 height 255
copy div "Отримувач Василик Вадим"
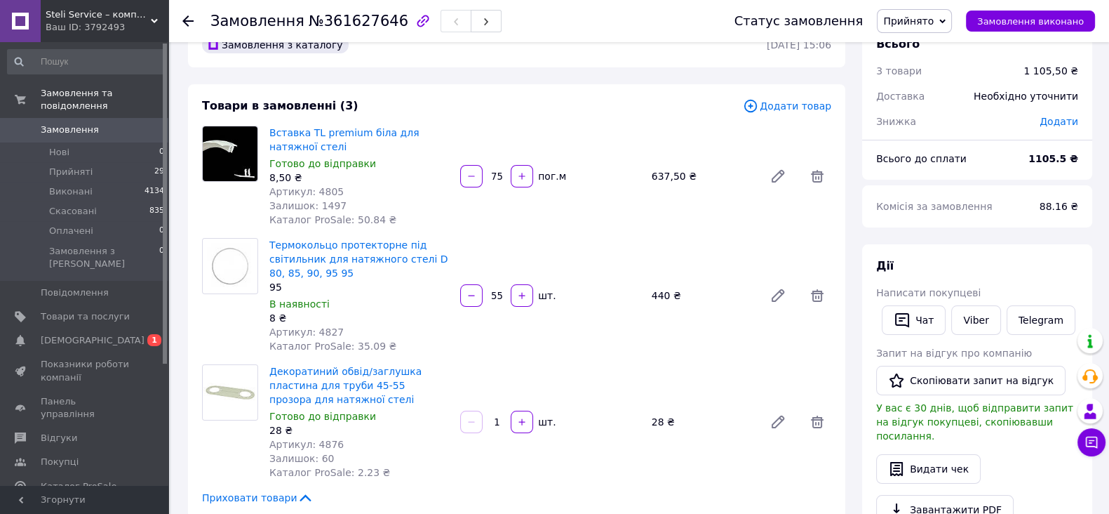
scroll to position [0, 0]
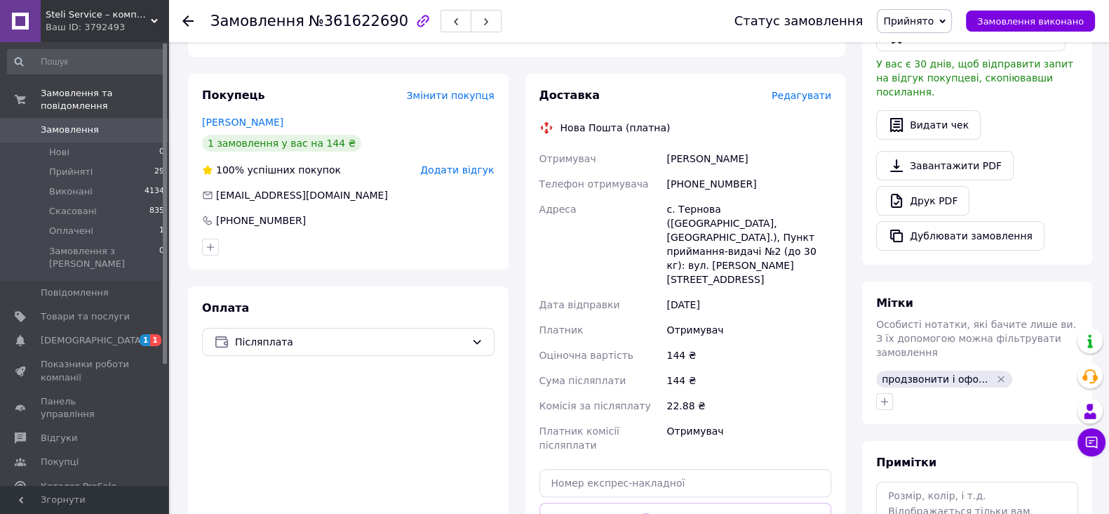
scroll to position [439, 0]
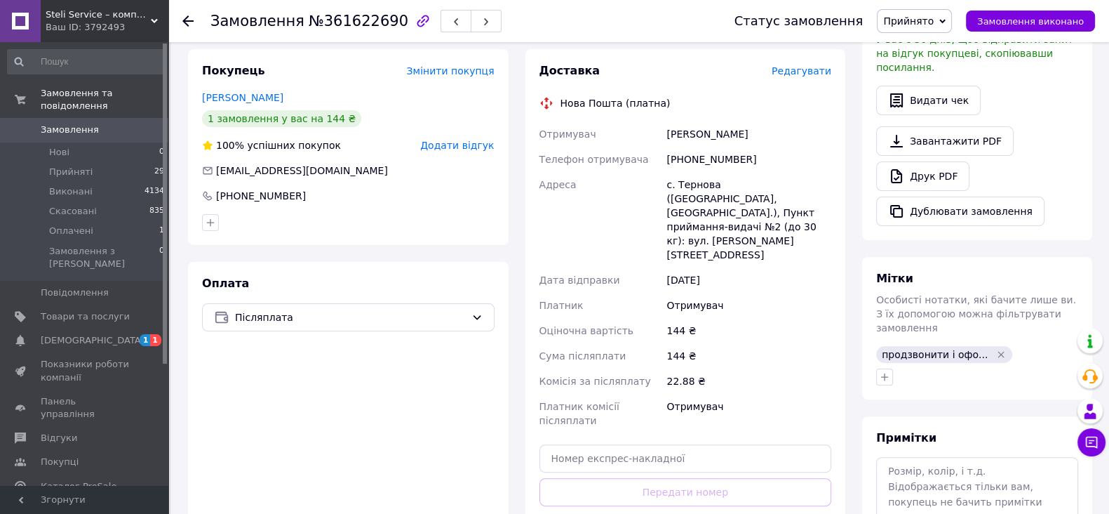
drag, startPoint x: 662, startPoint y: 116, endPoint x: 836, endPoint y: 128, distance: 174.4
click at [836, 128] on div "Доставка Редагувати Нова Пошта (платна) Отримувач Григоров Виталий Телефон отри…" at bounding box center [686, 315] width 321 height 533
copy div "Отримувач Григоров Виталий"
drag, startPoint x: 684, startPoint y: 142, endPoint x: 807, endPoint y: 139, distance: 122.8
click at [807, 147] on div "[PHONE_NUMBER]" at bounding box center [749, 159] width 171 height 25
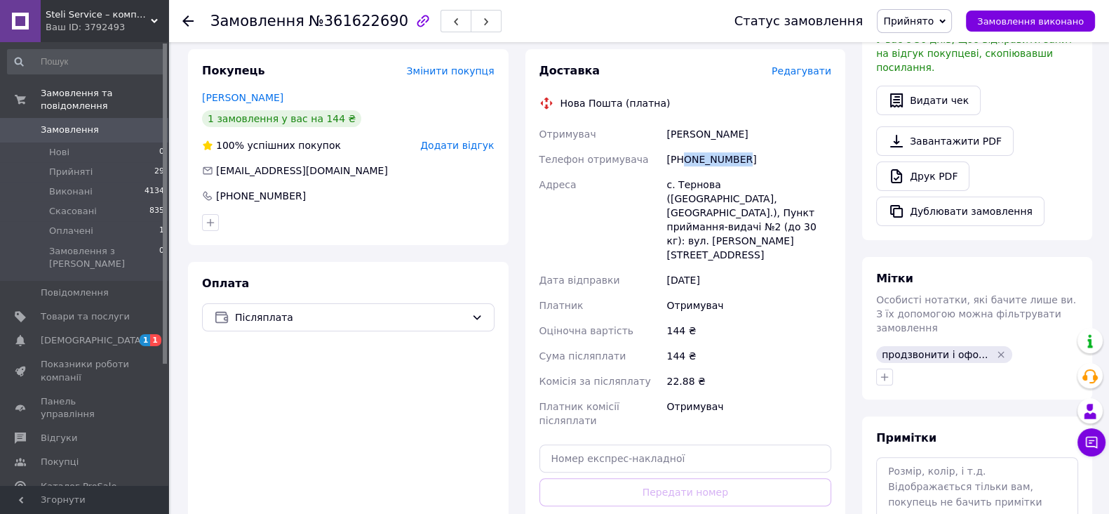
copy div "0976705432"
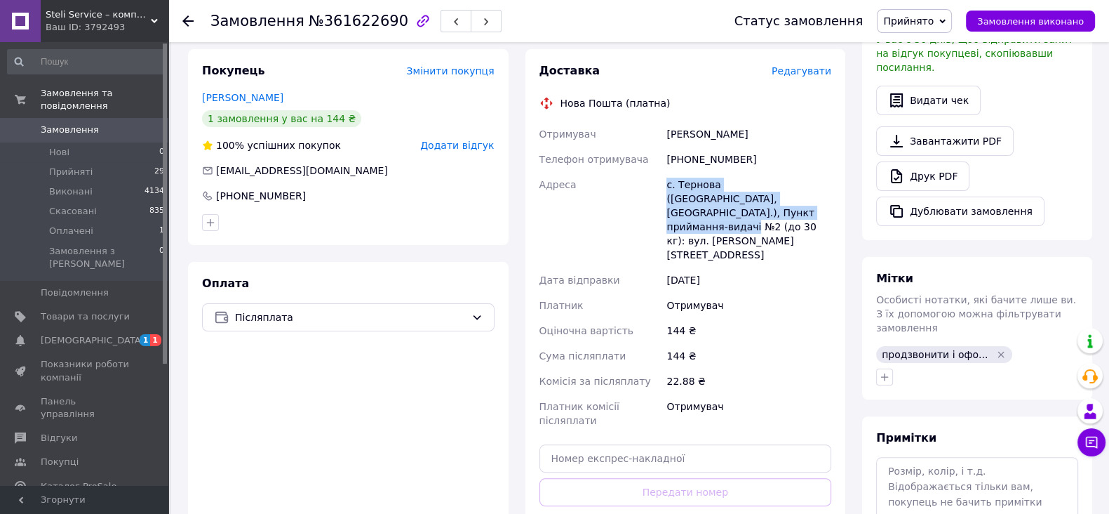
drag, startPoint x: 662, startPoint y: 166, endPoint x: 772, endPoint y: 194, distance: 113.0
click at [772, 194] on div "Отримувач Григоров Виталий Телефон отримувача +380976705432 Адреса с. Тернова (…" at bounding box center [686, 277] width 298 height 312
copy div "Адреса с. Тернова (Харківська обл., Чугуївський р-н.), Пункт приймання-видачі №2"
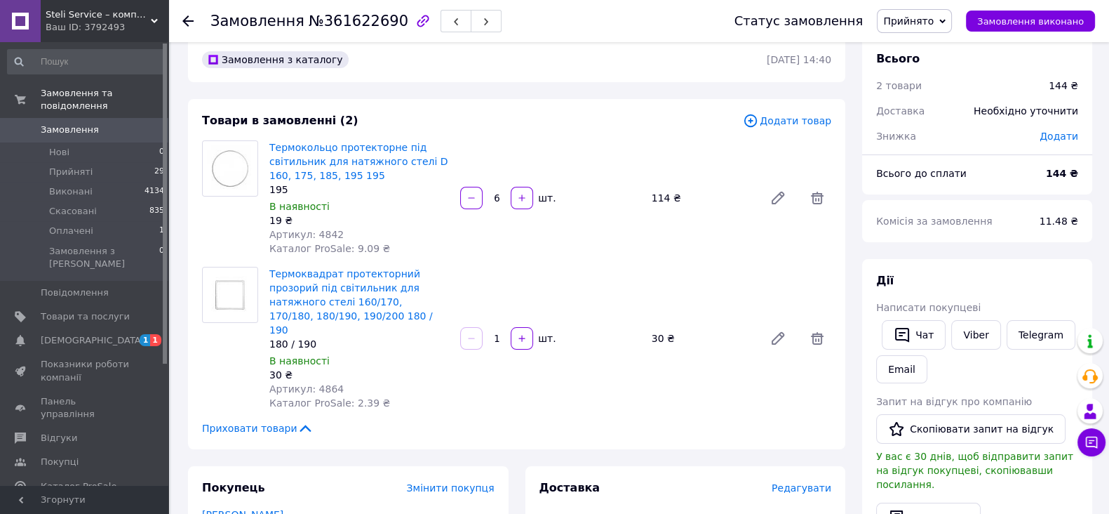
scroll to position [0, 0]
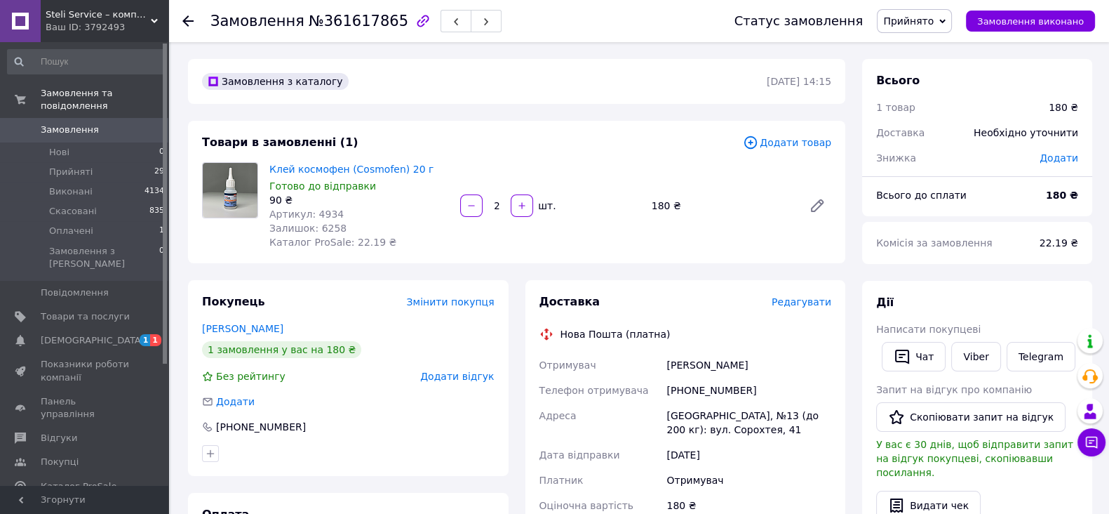
drag, startPoint x: 681, startPoint y: 363, endPoint x: 725, endPoint y: 363, distance: 44.2
click at [795, 363] on div "Отримувач [PERSON_NAME] Телефон отримувача [PHONE_NUMBER] [GEOGRAPHIC_DATA] [GE…" at bounding box center [686, 479] width 298 height 255
copy div "Отримувач [PERSON_NAME]"
drag, startPoint x: 683, startPoint y: 388, endPoint x: 811, endPoint y: 398, distance: 127.4
click at [811, 398] on div "[PHONE_NUMBER]" at bounding box center [749, 390] width 171 height 25
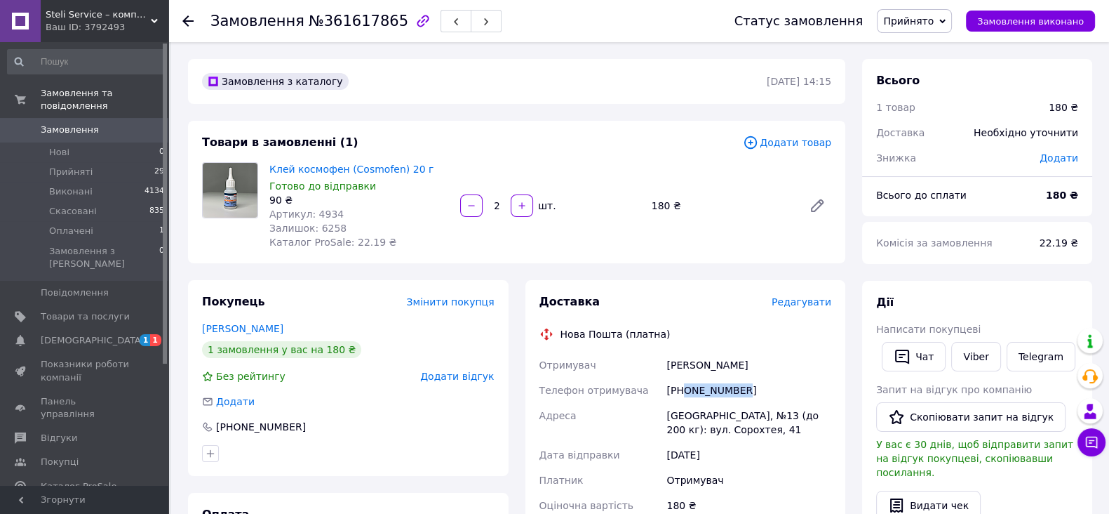
copy div "0971910415"
drag, startPoint x: 669, startPoint y: 412, endPoint x: 772, endPoint y: 409, distance: 103.2
click at [772, 409] on div "Отримувач [PERSON_NAME] Телефон отримувача [PHONE_NUMBER] [GEOGRAPHIC_DATA] [GE…" at bounding box center [686, 479] width 298 height 255
copy div "Адреса [GEOGRAPHIC_DATA], №13"
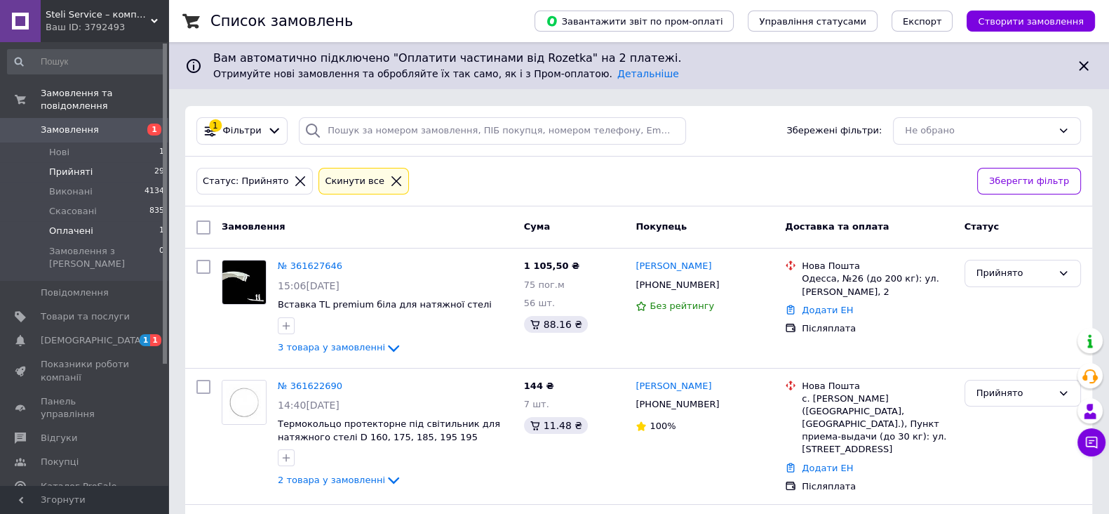
click at [91, 221] on li "Оплачені 1" at bounding box center [86, 231] width 173 height 20
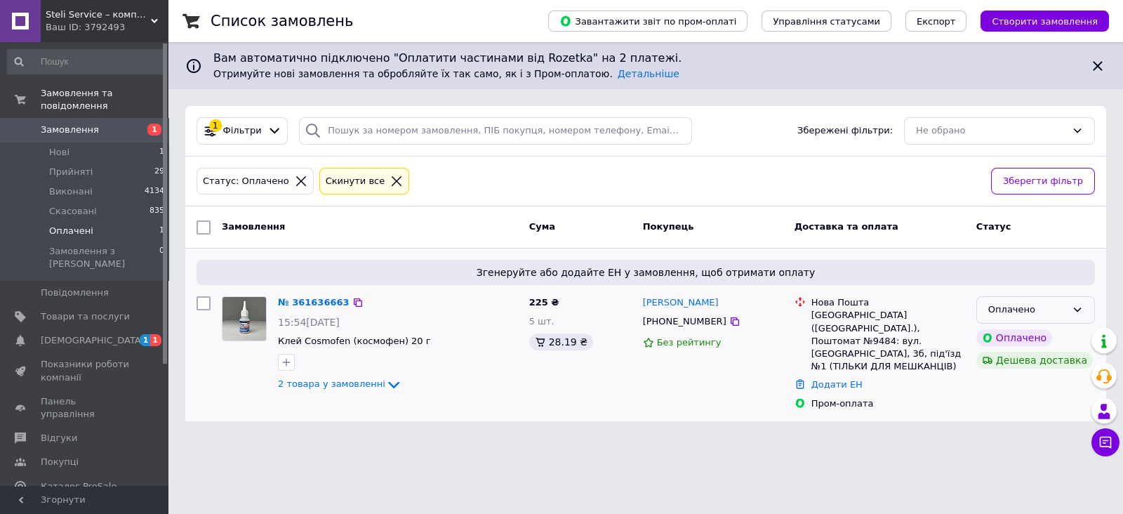
click at [994, 307] on div "Оплачено" at bounding box center [1027, 309] width 78 height 15
click at [1017, 308] on div "Оплачено" at bounding box center [1027, 309] width 78 height 15
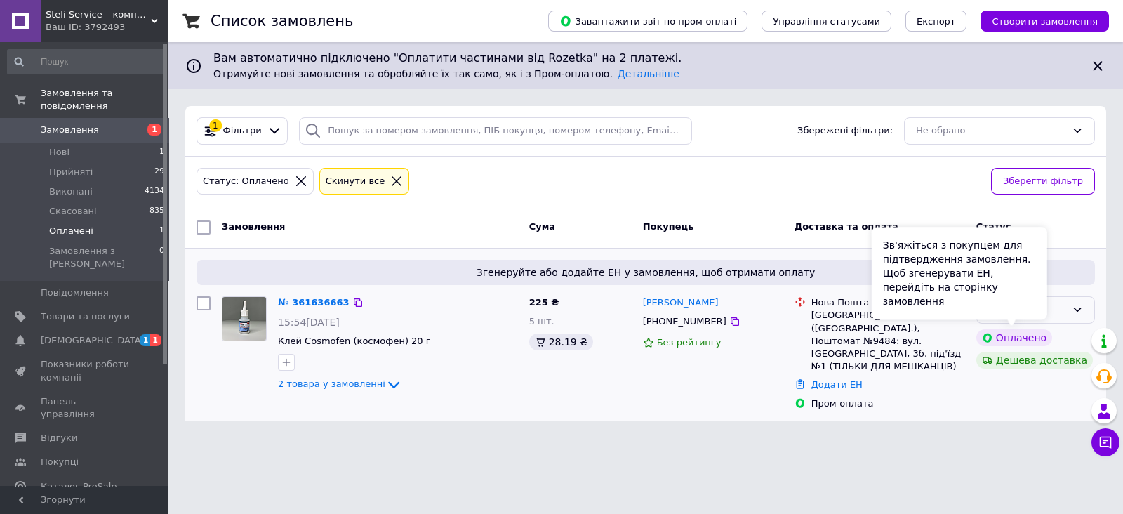
click at [1082, 309] on icon at bounding box center [1077, 309] width 11 height 11
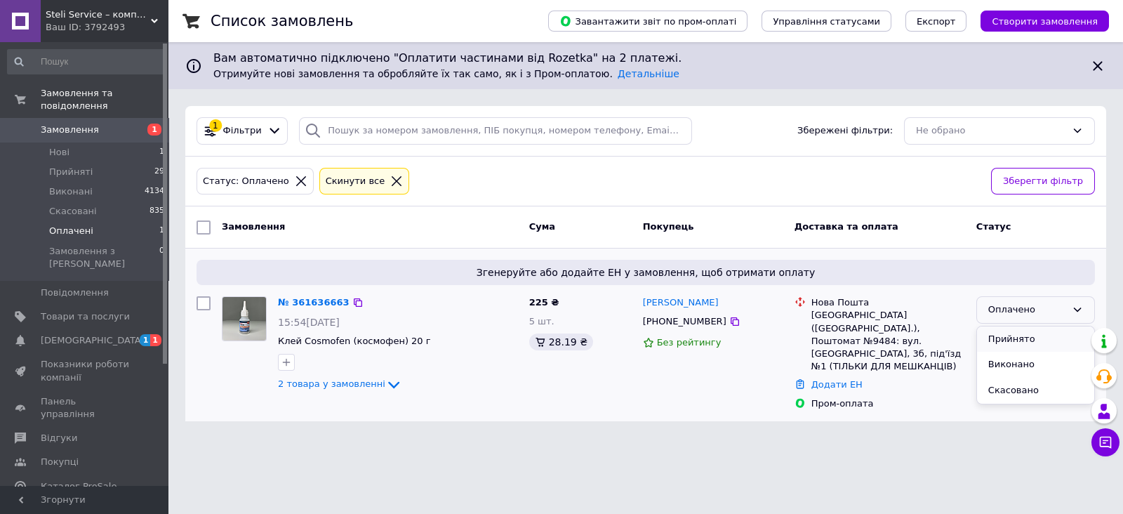
click at [1051, 345] on li "Прийнято" at bounding box center [1035, 339] width 117 height 26
click at [117, 162] on li "Прийняті 29" at bounding box center [86, 172] width 173 height 20
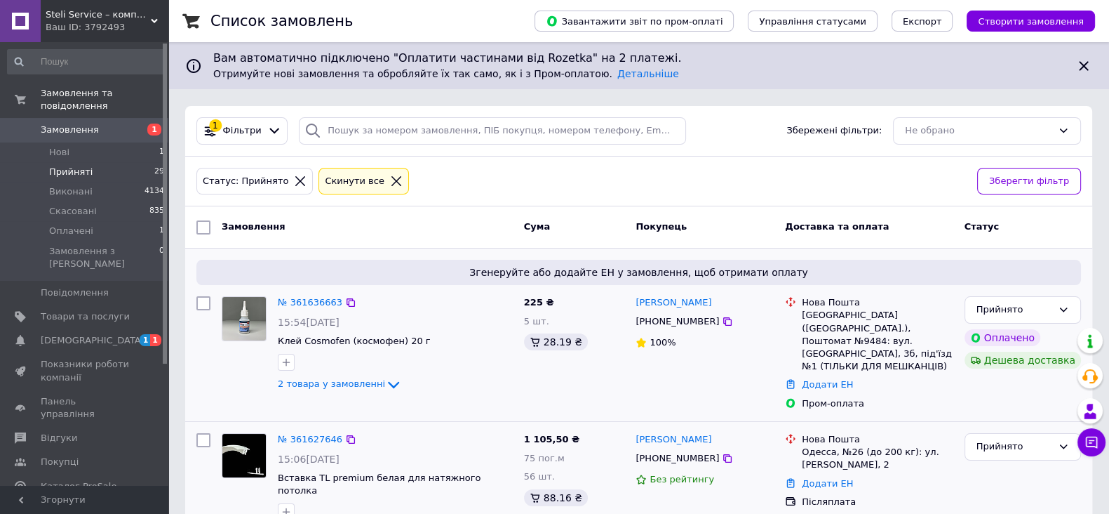
scroll to position [87, 0]
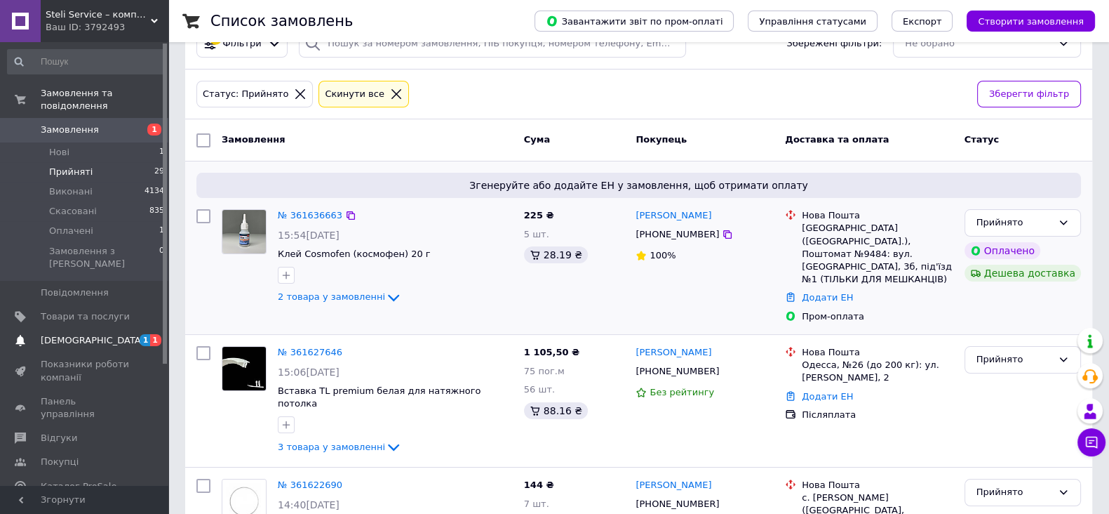
click at [109, 328] on link "Сповіщення 1 1" at bounding box center [86, 340] width 173 height 24
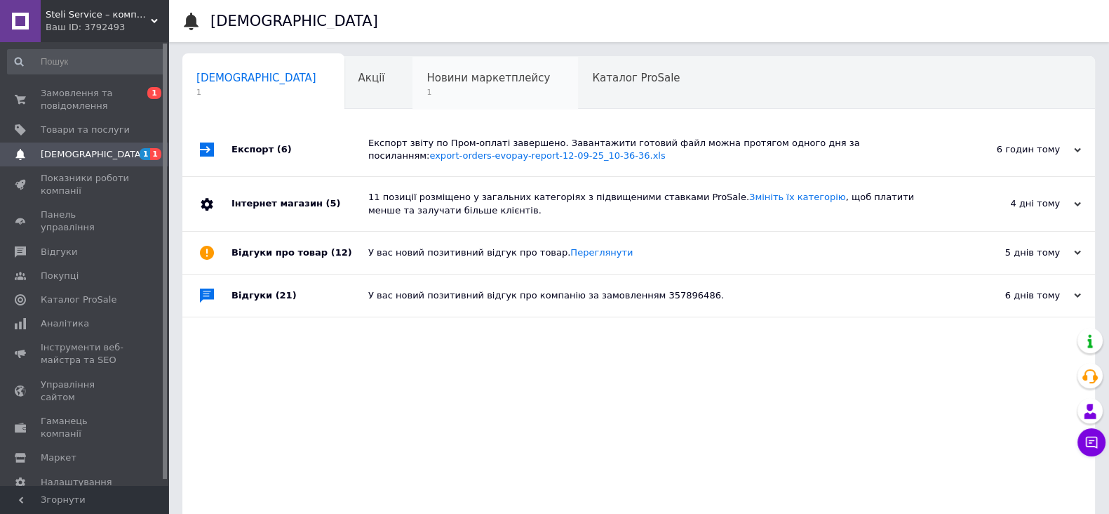
click at [413, 91] on div "Новини маркетплейсу 1" at bounding box center [496, 83] width 166 height 53
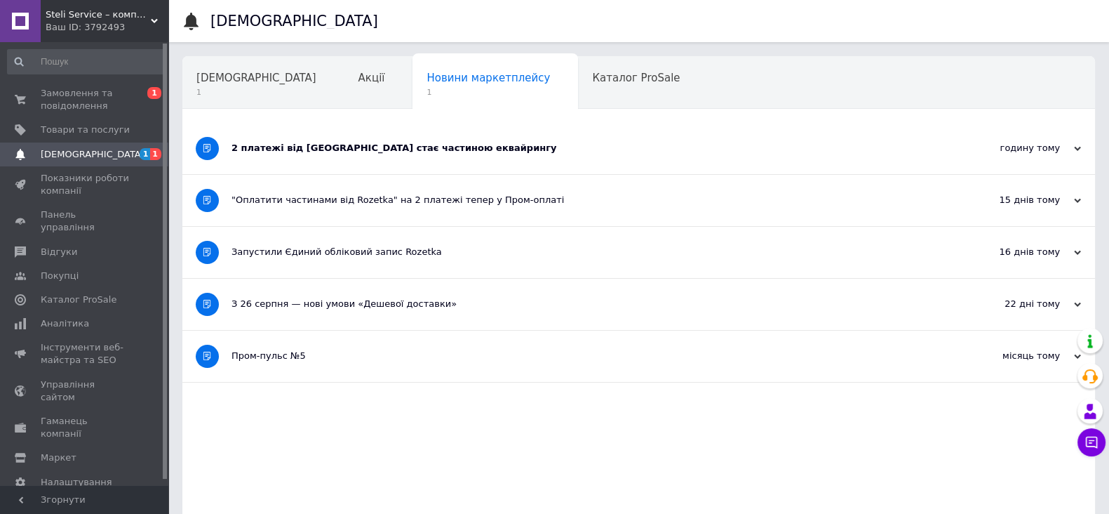
drag, startPoint x: 97, startPoint y: 102, endPoint x: 205, endPoint y: 146, distance: 116.5
click at [96, 102] on span "Замовлення та повідомлення" at bounding box center [85, 99] width 89 height 25
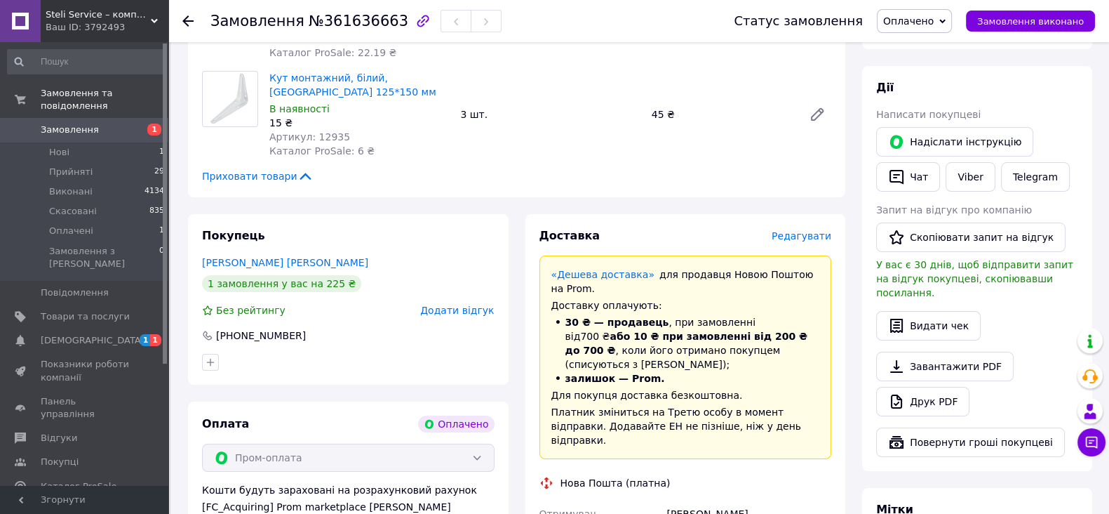
scroll to position [263, 0]
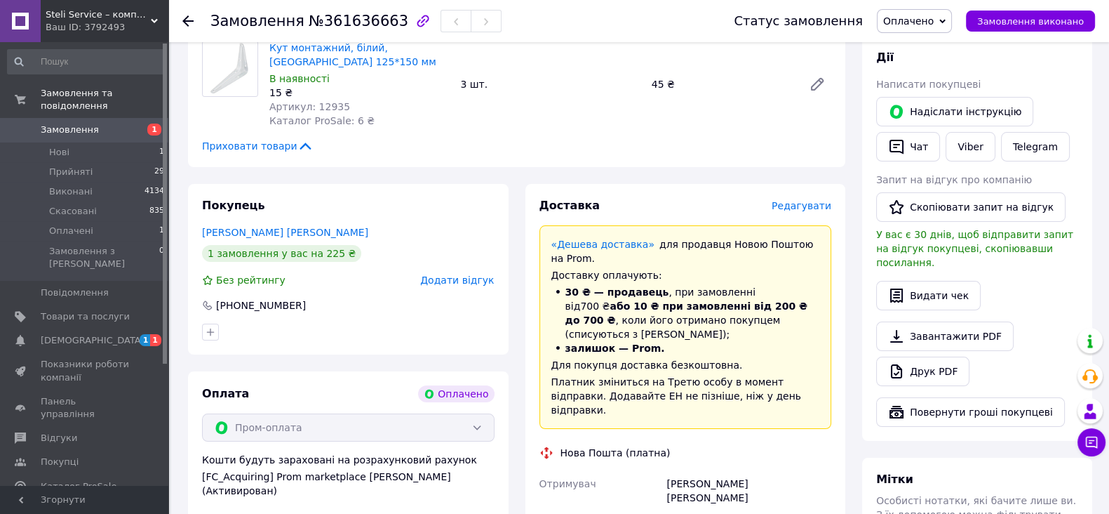
drag, startPoint x: 684, startPoint y: 477, endPoint x: 818, endPoint y: 477, distance: 133.3
click at [815, 510] on div "[PHONE_NUMBER]" at bounding box center [749, 522] width 171 height 25
copy div "0674675759"
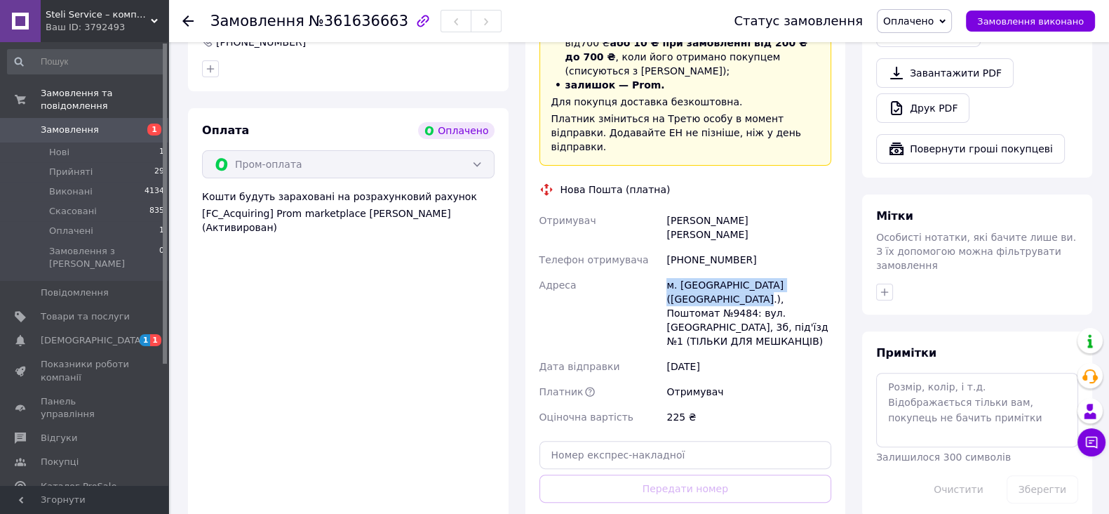
drag, startPoint x: 663, startPoint y: 240, endPoint x: 698, endPoint y: 258, distance: 39.2
click at [698, 272] on div "м. [GEOGRAPHIC_DATA] ([GEOGRAPHIC_DATA].), Поштомат №9484: вул. [GEOGRAPHIC_DAT…" at bounding box center [749, 312] width 171 height 81
copy div "м. [GEOGRAPHIC_DATA] ([GEOGRAPHIC_DATA].), Поштомат №9484"
drag, startPoint x: 692, startPoint y: 193, endPoint x: 794, endPoint y: 193, distance: 101.8
click at [794, 208] on div "Отримувач [PERSON_NAME] [PERSON_NAME] отримувача [PHONE_NUMBER] Адреса [PERSON_…" at bounding box center [686, 319] width 298 height 222
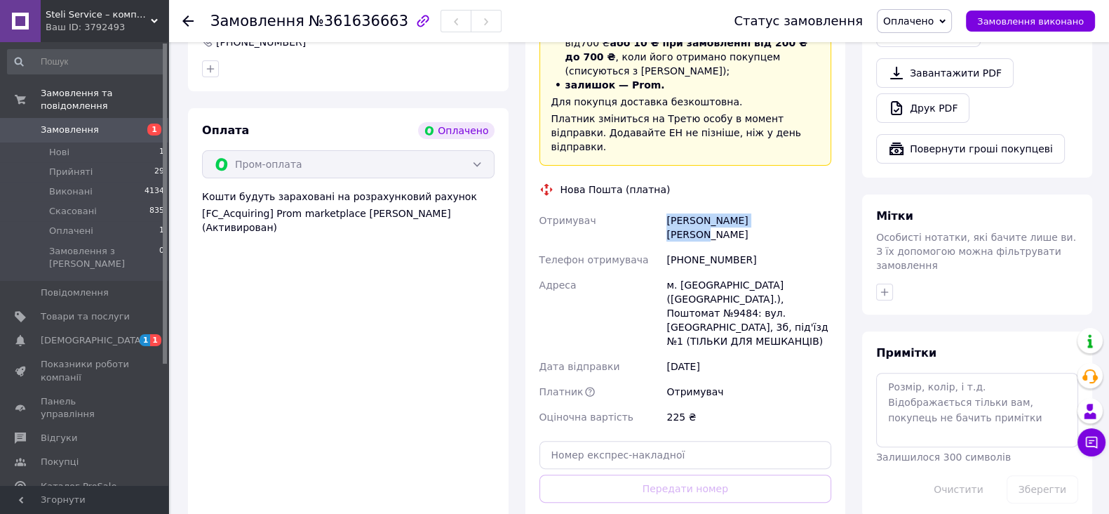
copy div "Отримувач Расахацький Олександр"
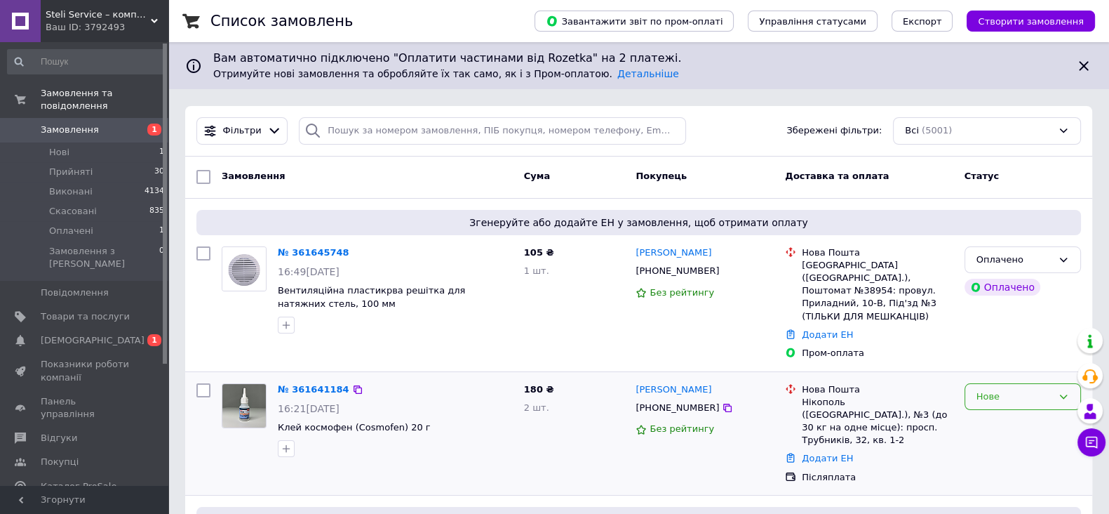
click at [1033, 389] on div "Нове" at bounding box center [1015, 396] width 76 height 15
click at [1011, 413] on li "Прийнято" at bounding box center [1023, 426] width 115 height 26
drag, startPoint x: 1013, startPoint y: 251, endPoint x: 1081, endPoint y: 294, distance: 81.4
click at [1013, 253] on div "Оплачено" at bounding box center [1015, 260] width 76 height 15
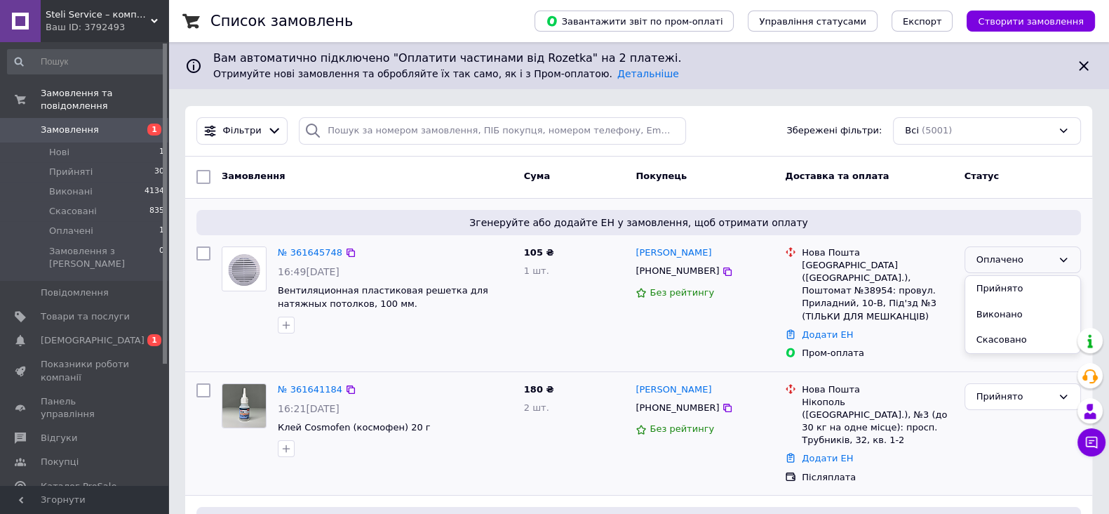
drag, startPoint x: 1046, startPoint y: 287, endPoint x: 1032, endPoint y: 289, distance: 14.2
click at [1046, 287] on li "Прийнято" at bounding box center [1023, 289] width 115 height 26
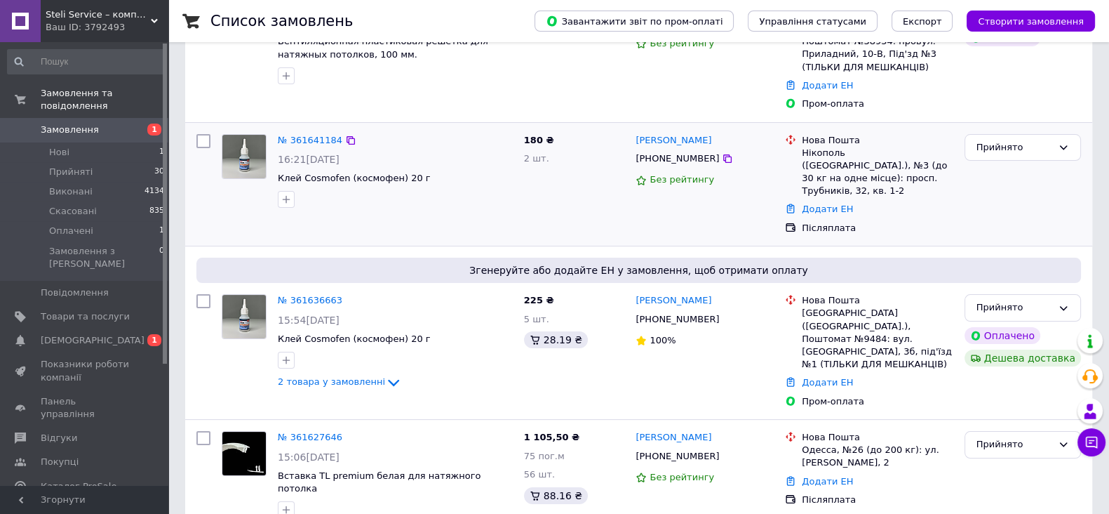
scroll to position [263, 0]
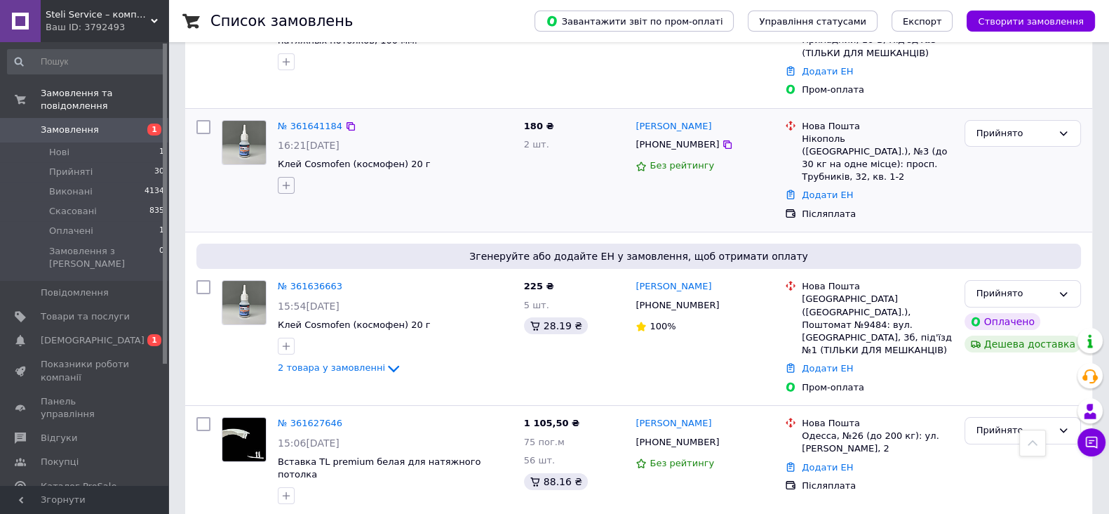
click at [288, 180] on icon "button" at bounding box center [286, 185] width 11 height 11
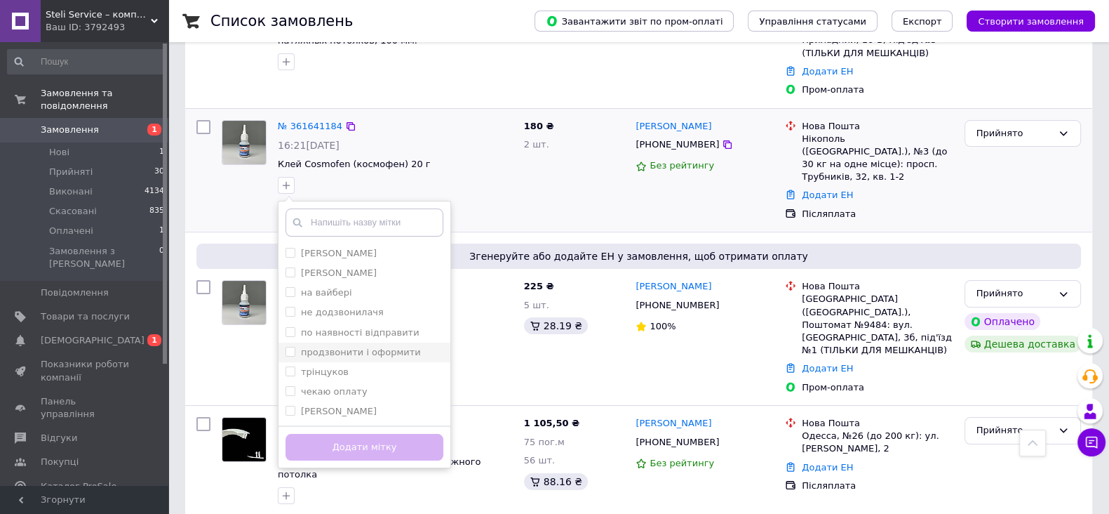
click at [405, 342] on li "продзвонити і оформити" at bounding box center [365, 352] width 172 height 20
checkbox input "true"
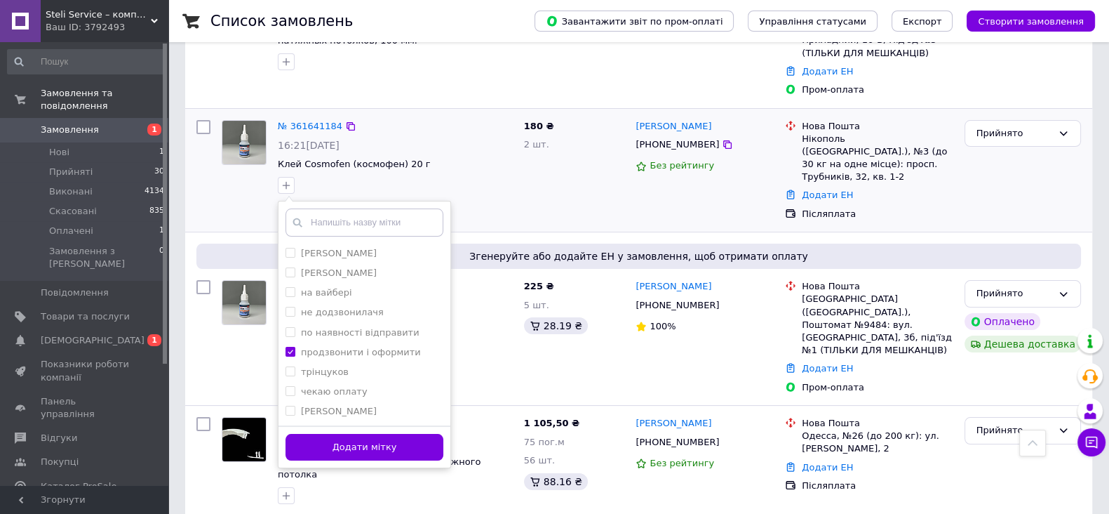
drag, startPoint x: 406, startPoint y: 432, endPoint x: 789, endPoint y: 201, distance: 447.3
click at [406, 434] on button "Додати мітку" at bounding box center [365, 447] width 158 height 27
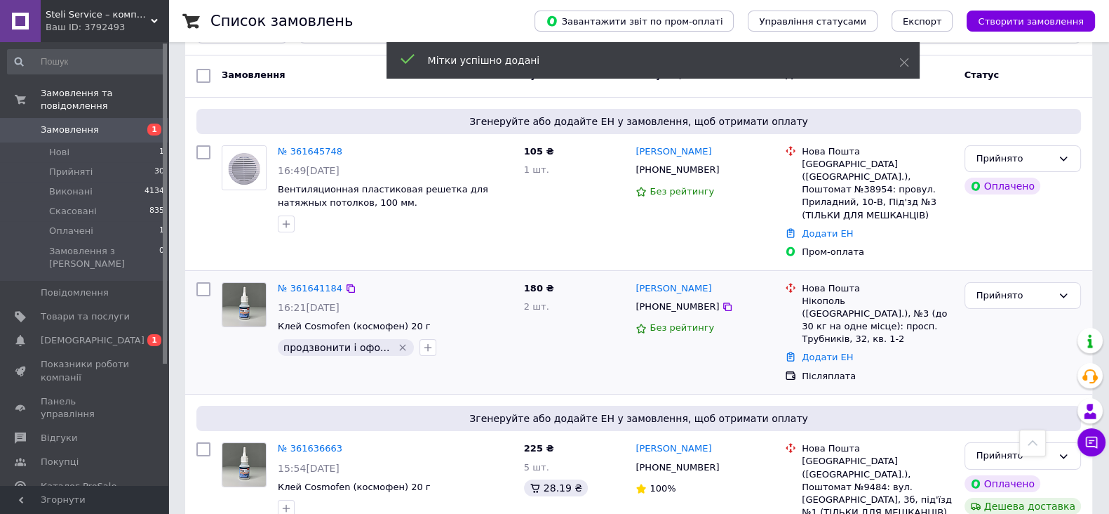
scroll to position [0, 0]
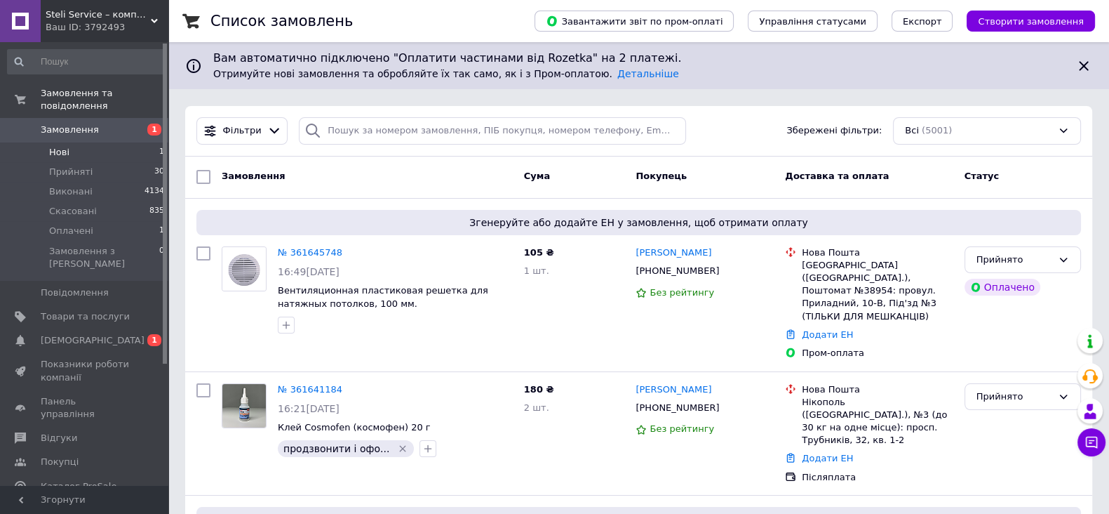
click at [70, 142] on li "Нові 1" at bounding box center [86, 152] width 173 height 20
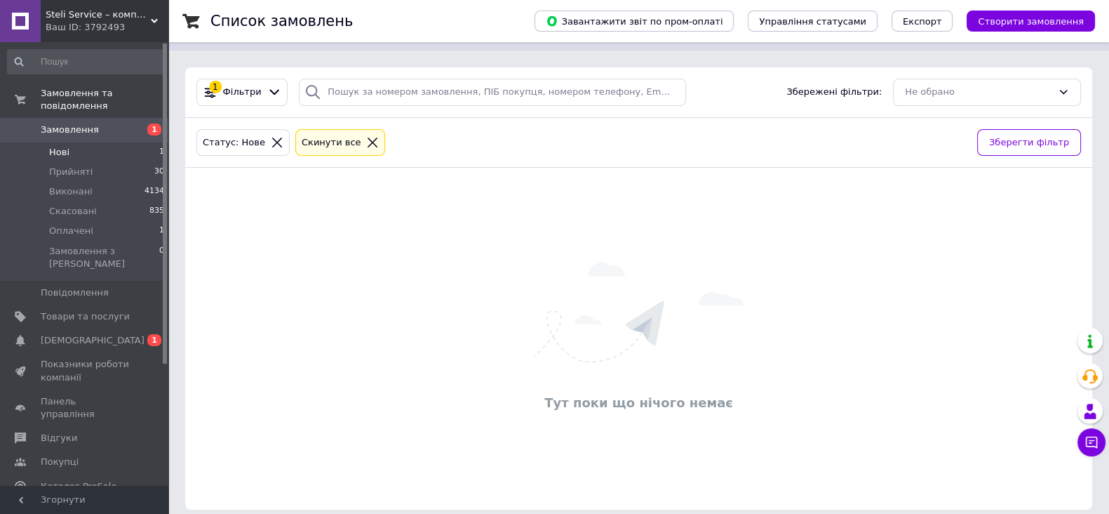
scroll to position [50, 0]
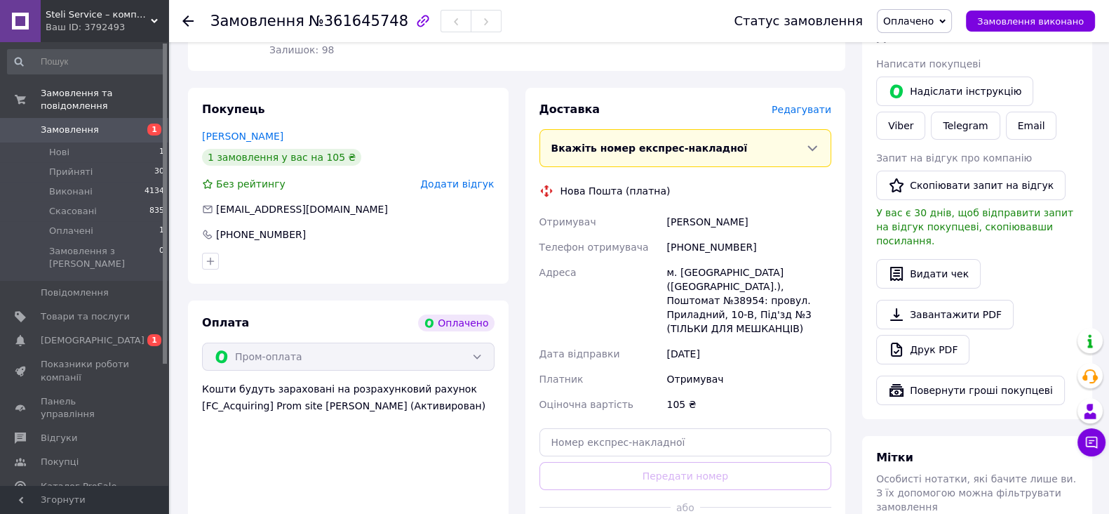
scroll to position [263, 0]
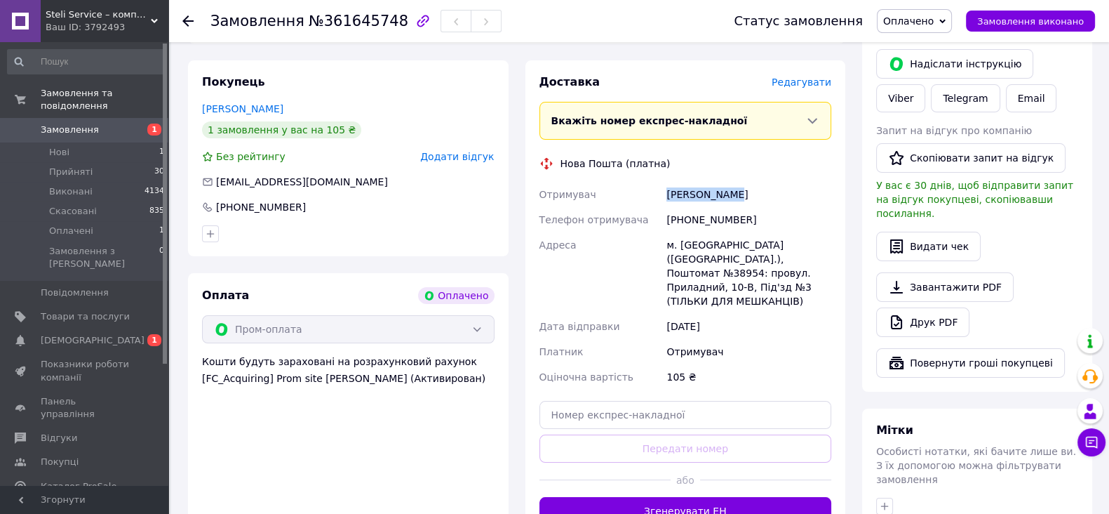
drag, startPoint x: 666, startPoint y: 196, endPoint x: 749, endPoint y: 191, distance: 83.7
click at [749, 191] on div "[PERSON_NAME]" at bounding box center [749, 194] width 171 height 25
copy div "[PERSON_NAME]"
drag, startPoint x: 685, startPoint y: 215, endPoint x: 799, endPoint y: 216, distance: 113.7
click at [799, 216] on div "[PHONE_NUMBER]" at bounding box center [749, 219] width 171 height 25
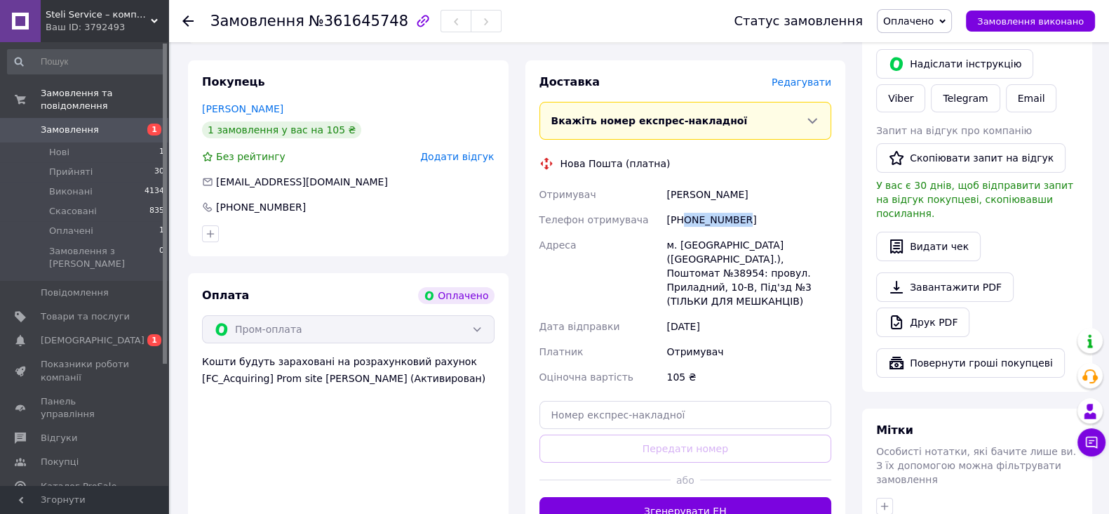
copy div "0974067910"
drag, startPoint x: 672, startPoint y: 243, endPoint x: 702, endPoint y: 258, distance: 34.2
click at [702, 258] on div "Отримувач [PERSON_NAME] отримувача [PHONE_NUMBER] Адреса [PERSON_NAME]. [GEOGRA…" at bounding box center [686, 286] width 298 height 208
copy div "Адреса [PERSON_NAME]. [GEOGRAPHIC_DATA] ([GEOGRAPHIC_DATA].), Поштомат №38954"
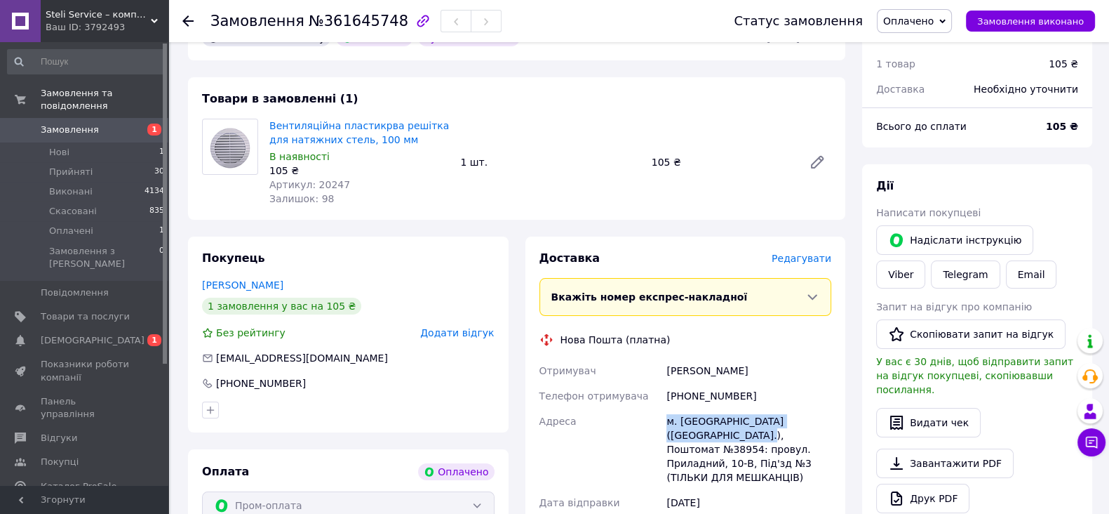
scroll to position [0, 0]
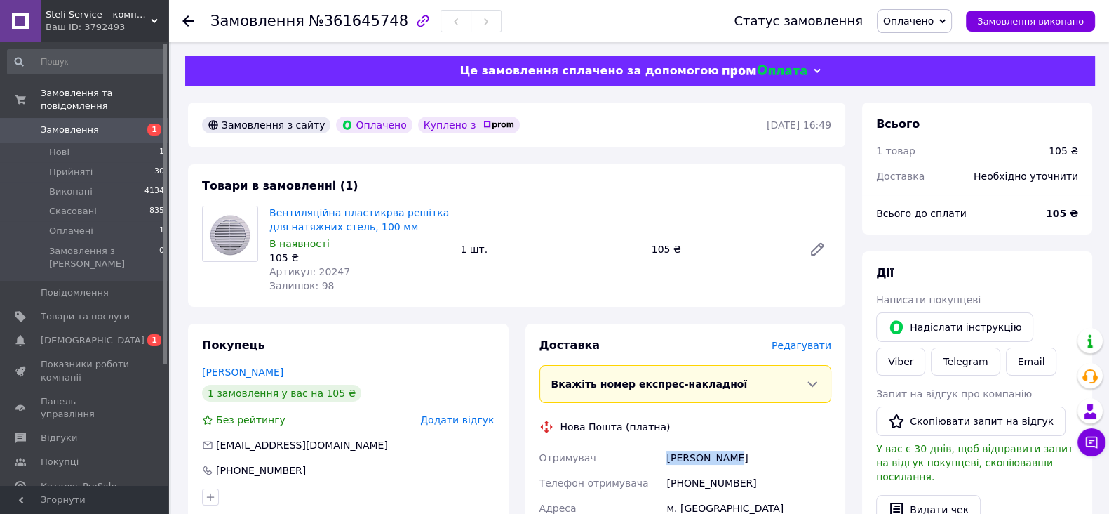
drag, startPoint x: 664, startPoint y: 460, endPoint x: 748, endPoint y: 458, distance: 84.2
click at [750, 458] on div "[PERSON_NAME]" at bounding box center [749, 457] width 171 height 25
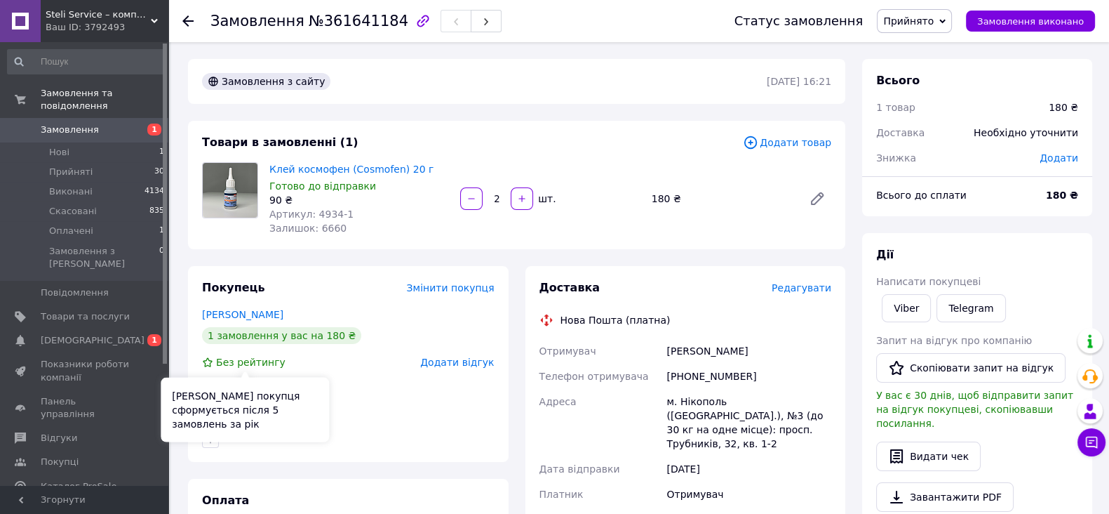
scroll to position [263, 0]
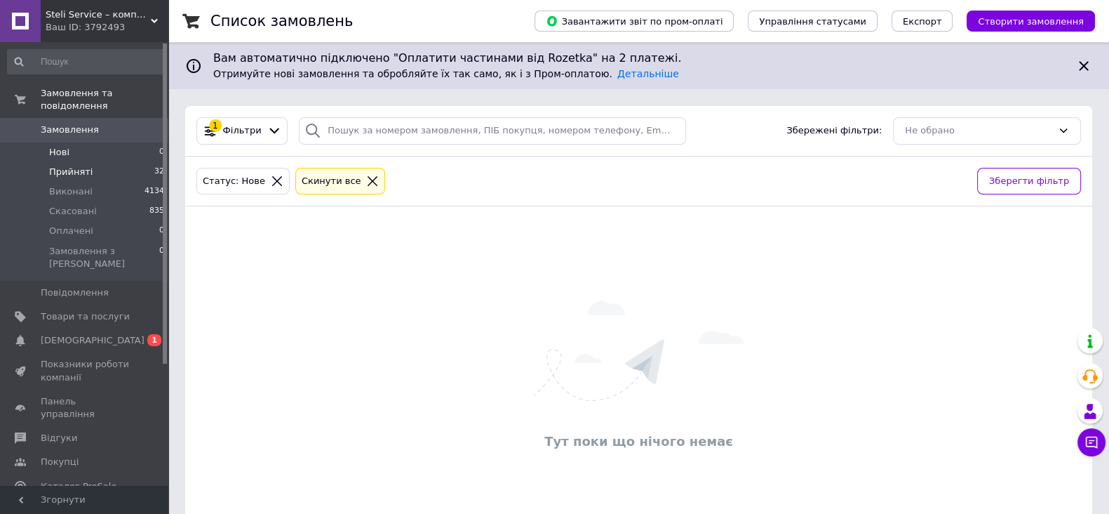
drag, startPoint x: 88, startPoint y: 154, endPoint x: 105, endPoint y: 156, distance: 17.0
click at [87, 162] on li "Прийняті 32" at bounding box center [86, 172] width 173 height 20
